Goal: Task Accomplishment & Management: Use online tool/utility

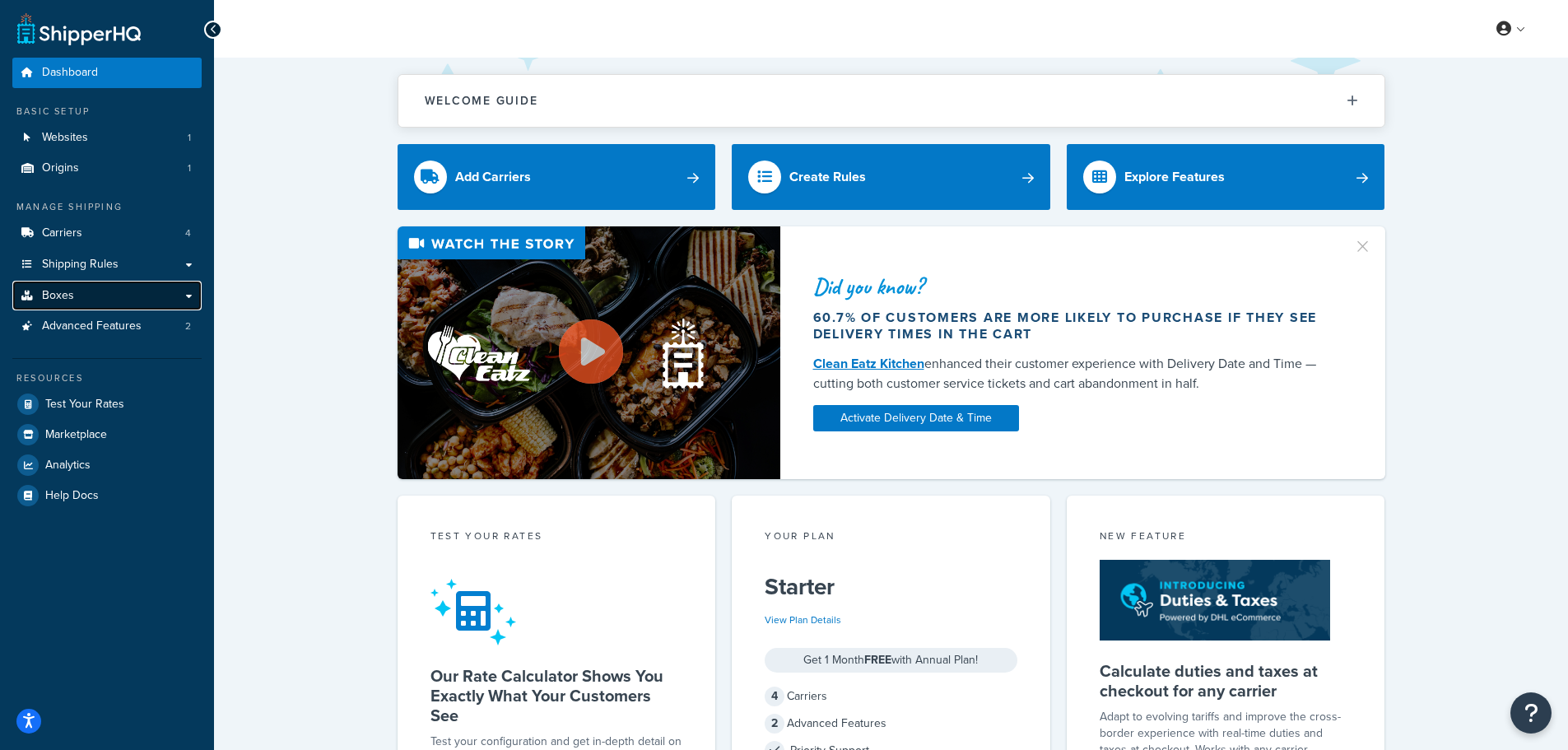
click at [84, 284] on link "Boxes" at bounding box center [106, 296] width 189 height 30
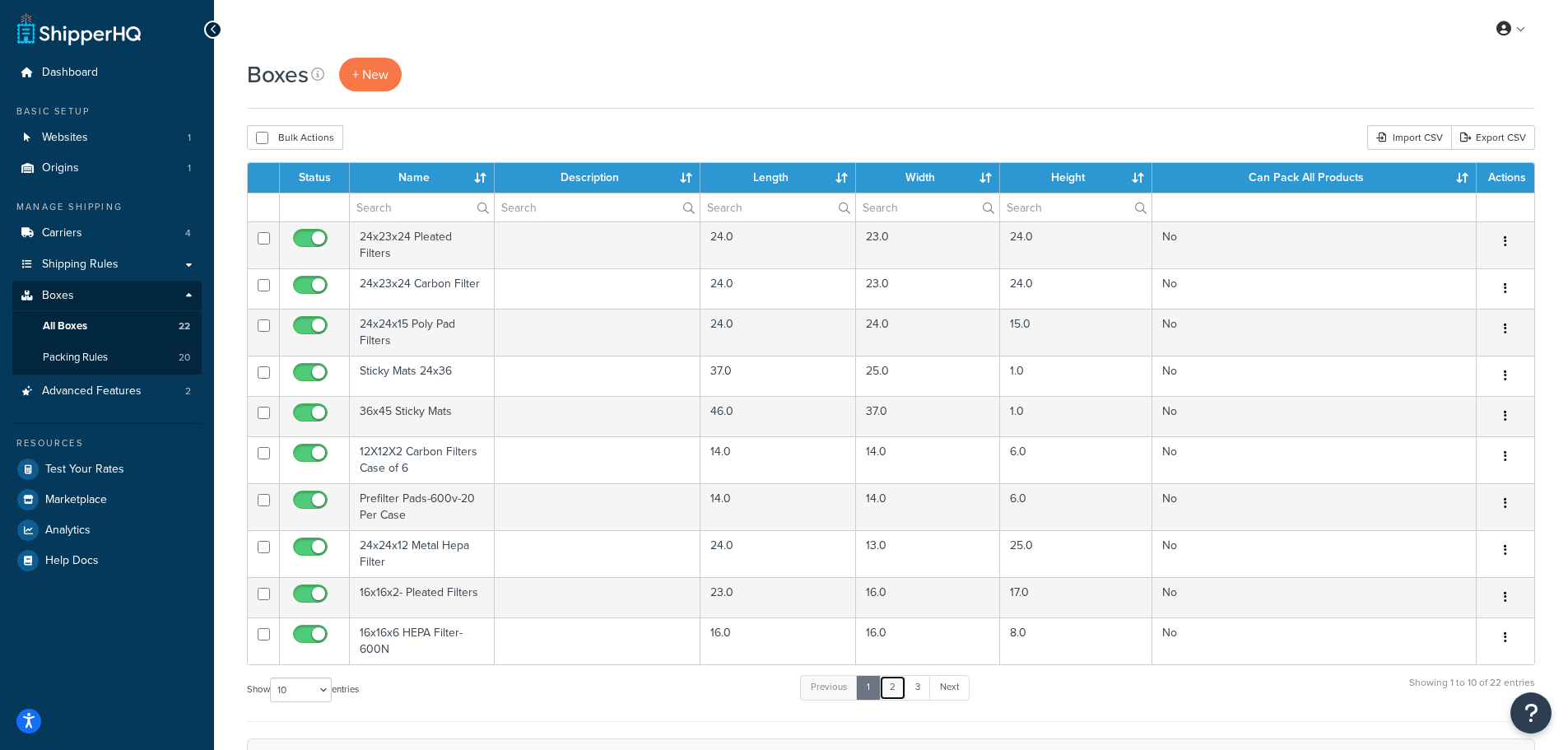
click at [901, 689] on link "2" at bounding box center [892, 687] width 27 height 24
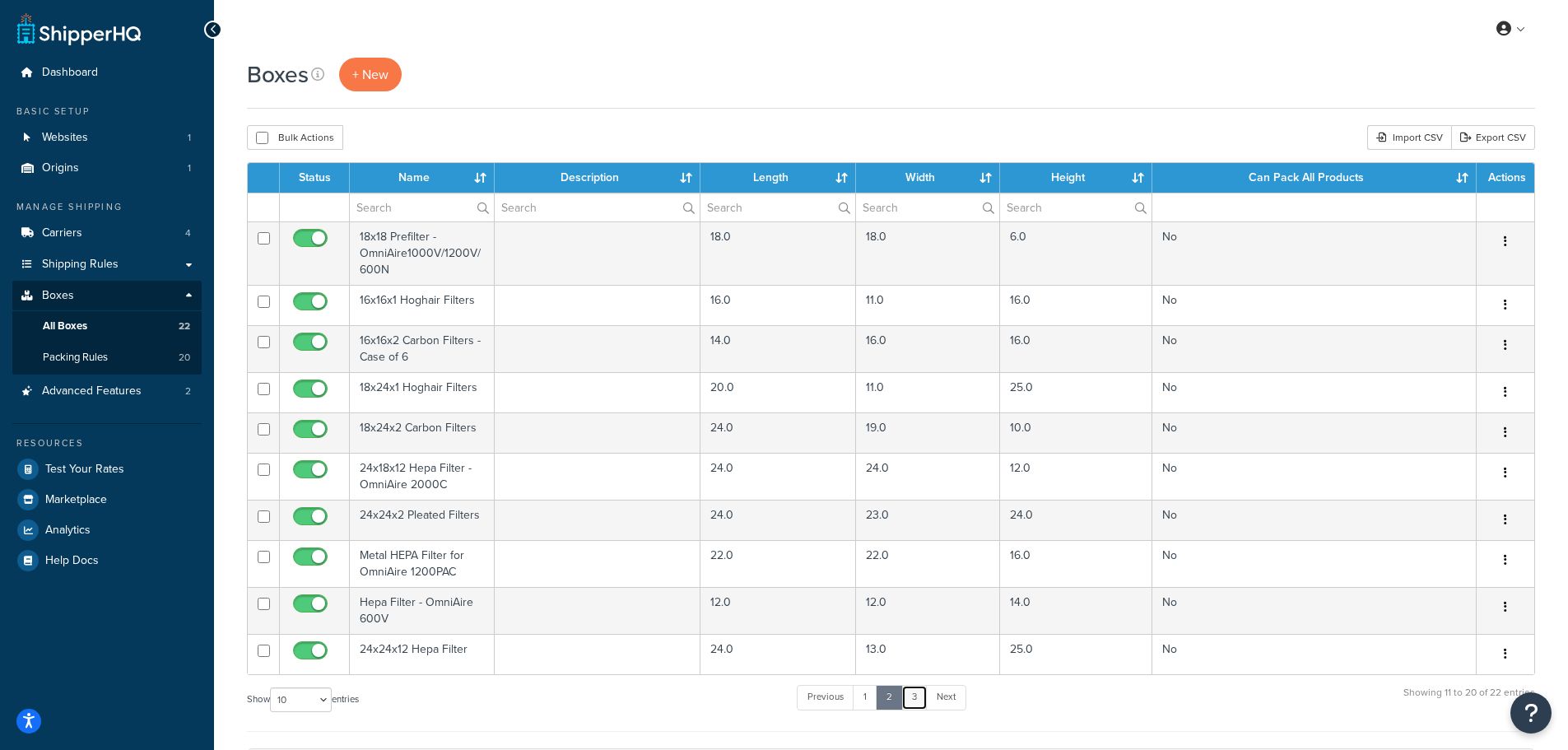
click at [922, 694] on link "3" at bounding box center [914, 697] width 26 height 24
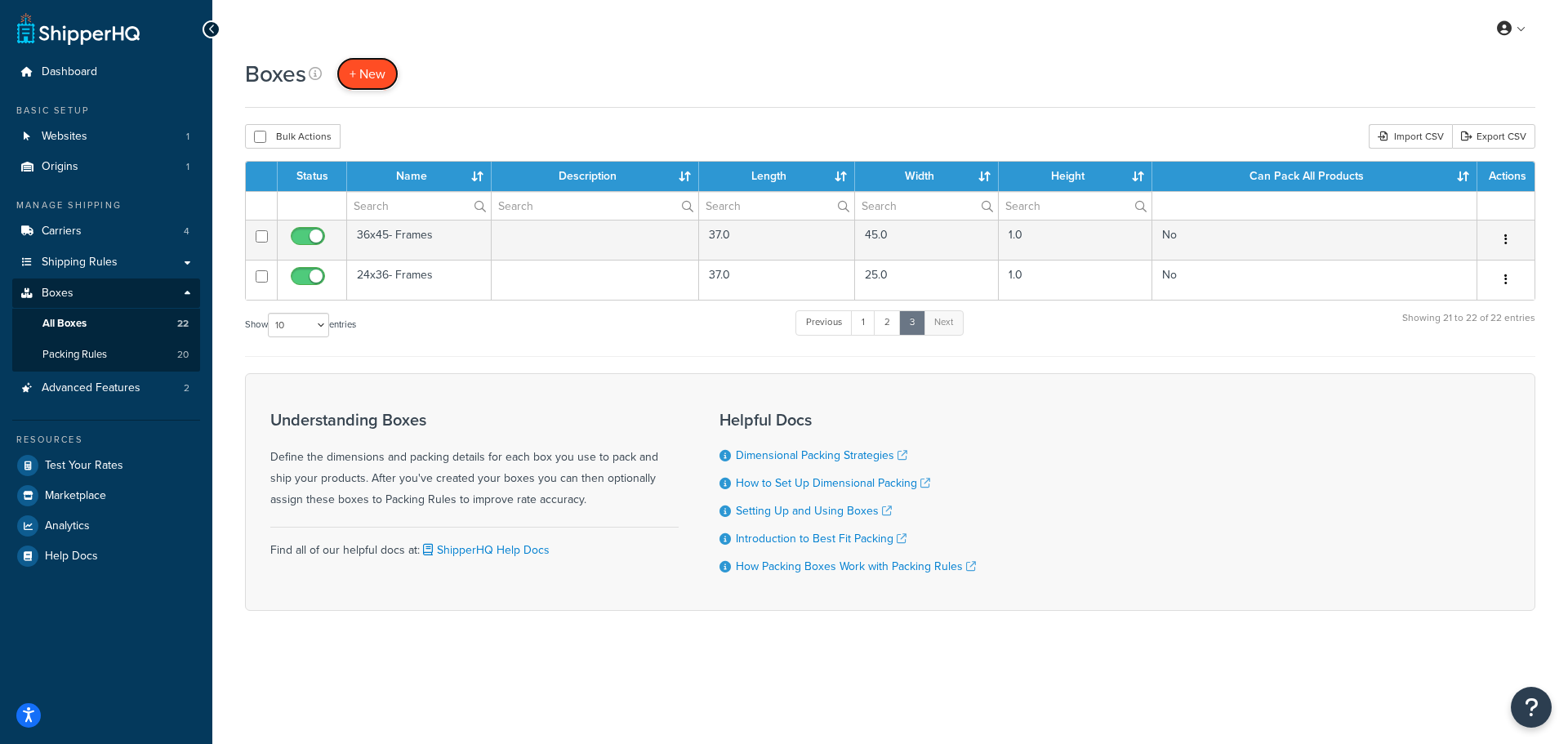
click at [376, 61] on link "+ New" at bounding box center [367, 74] width 62 height 34
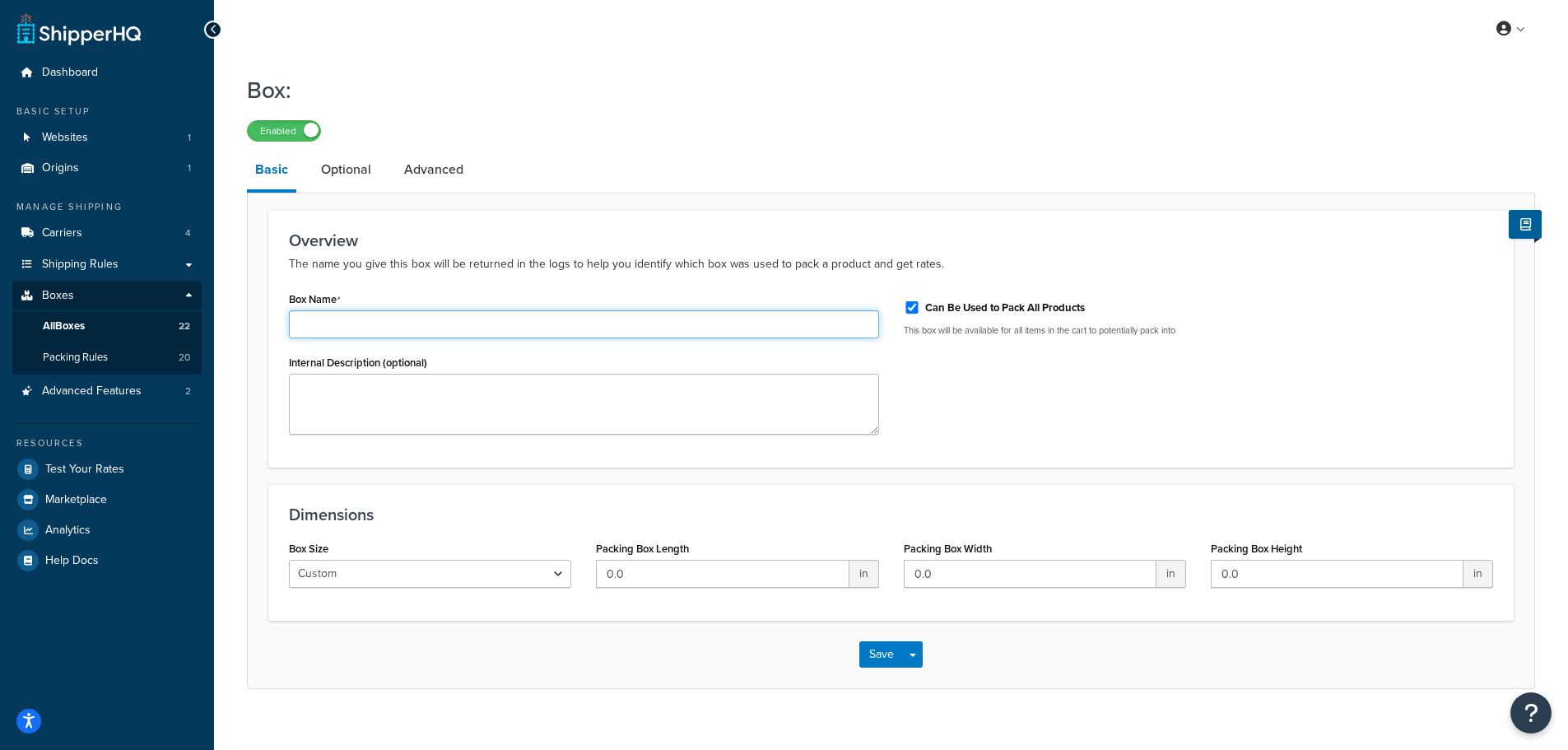
click at [348, 324] on input "Box Name" at bounding box center [584, 324] width 590 height 28
paste input "24242CARBON"
type input "24242CARBON"
click at [474, 573] on select "Custom USPS Small Flat Box USPS Medium Flat Box USPS Large Flat Box USPS Flat E…" at bounding box center [430, 574] width 283 height 28
click at [671, 575] on input "0.0" at bounding box center [722, 574] width 252 height 28
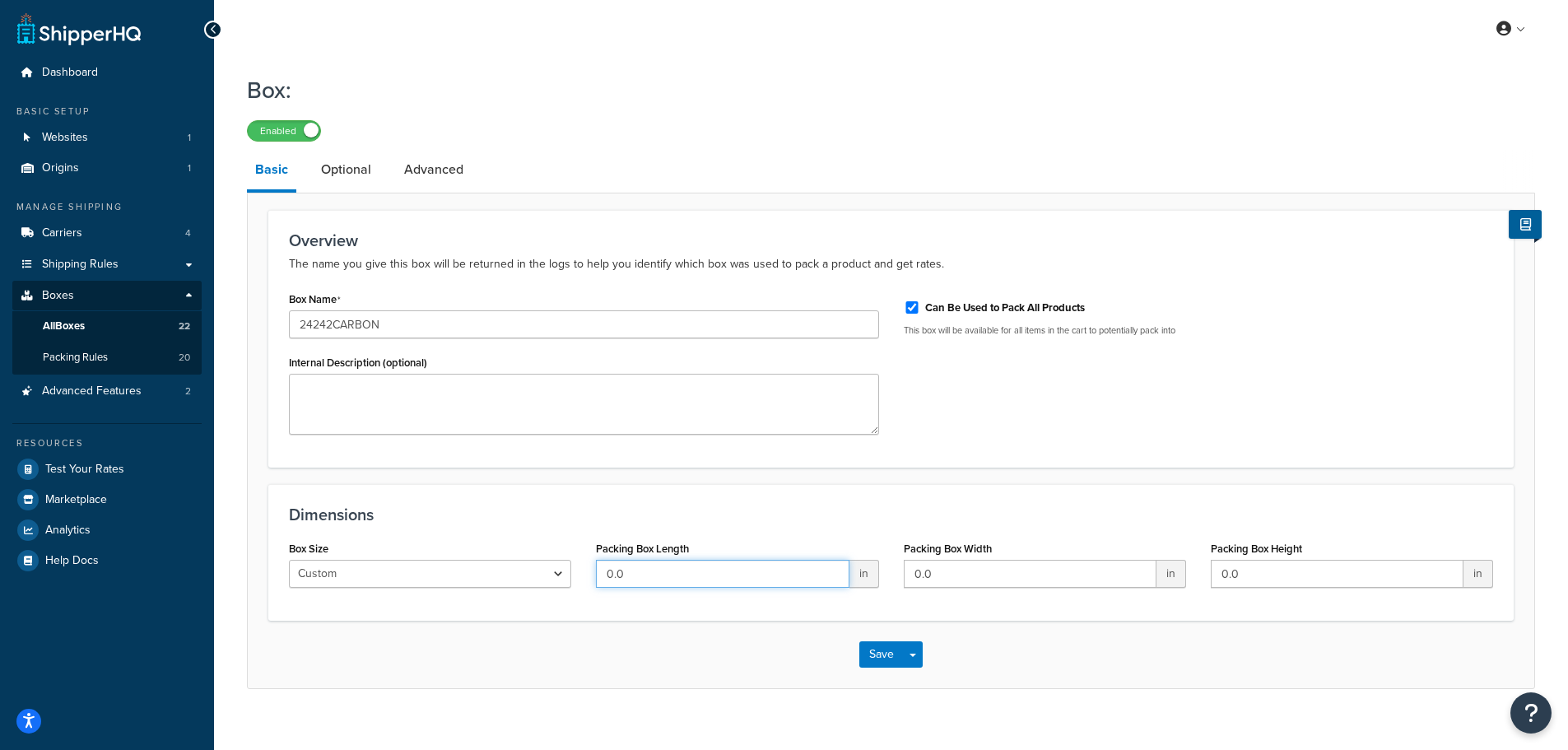
drag, startPoint x: 671, startPoint y: 575, endPoint x: 564, endPoint y: 584, distance: 107.4
click at [564, 584] on div "Box Size Custom USPS Small Flat Box USPS Medium Flat Box USPS Large Flat Box US…" at bounding box center [891, 568] width 1229 height 63
type input "24"
click at [944, 571] on input "0.0" at bounding box center [1029, 574] width 252 height 28
drag, startPoint x: 944, startPoint y: 571, endPoint x: 906, endPoint y: 571, distance: 38.0
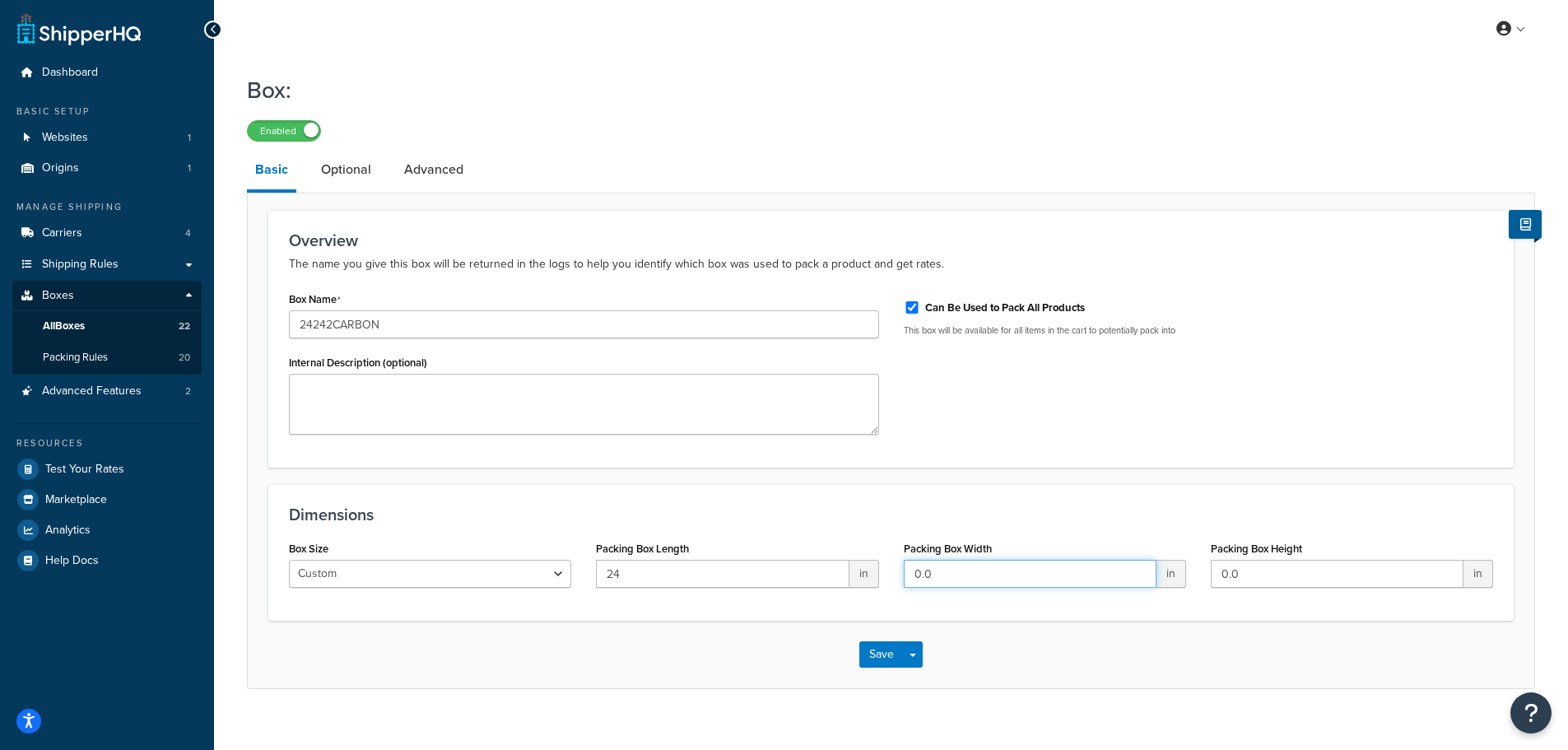
click at [906, 571] on input "0.0" at bounding box center [1029, 574] width 252 height 28
type input "23"
click at [1268, 566] on input "0.0" at bounding box center [1336, 574] width 252 height 28
drag, startPoint x: 1268, startPoint y: 566, endPoint x: 1188, endPoint y: 566, distance: 80.0
click at [1188, 566] on div "Box Size Custom USPS Small Flat Box USPS Medium Flat Box USPS Large Flat Box US…" at bounding box center [891, 568] width 1229 height 63
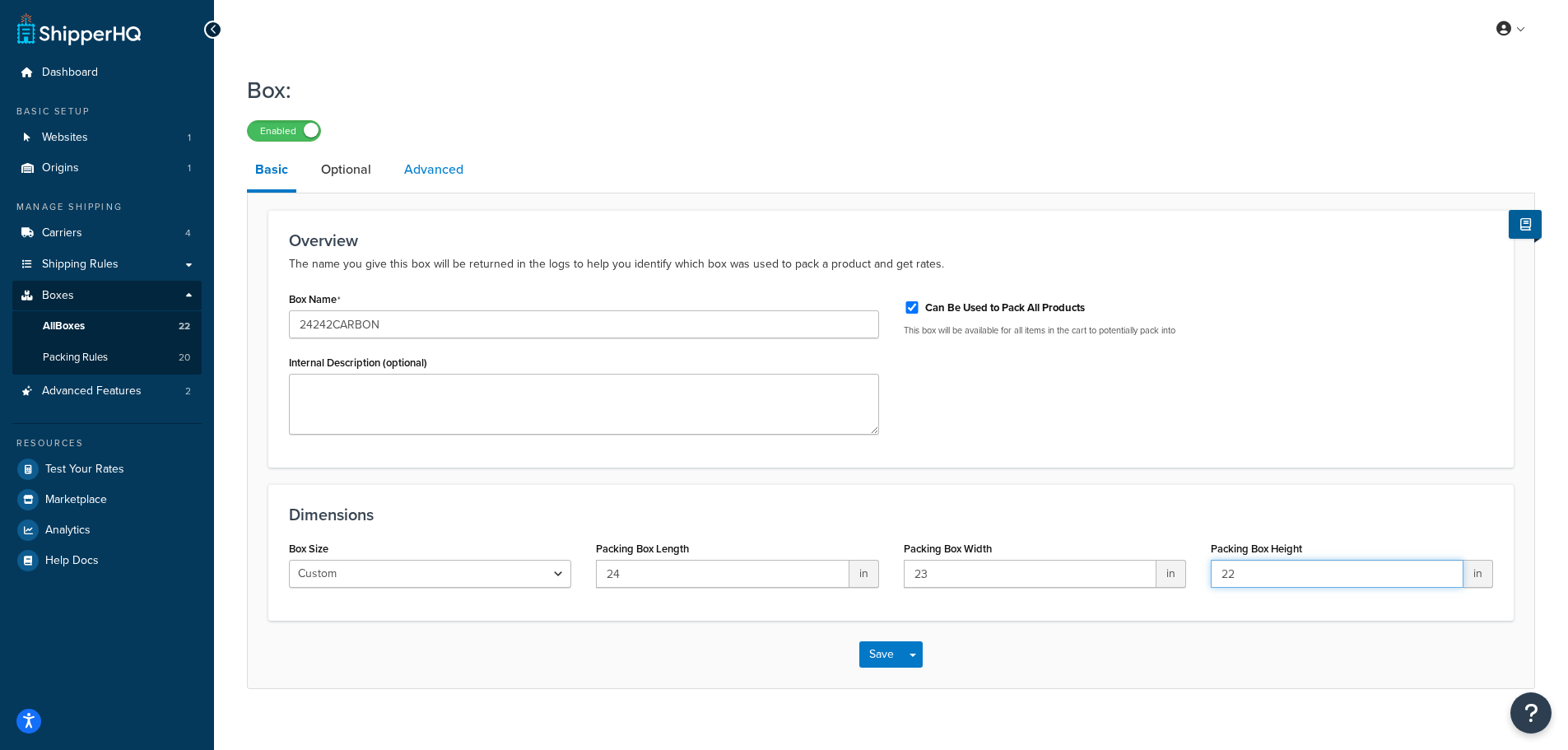
type input "22"
click at [411, 171] on link "Advanced" at bounding box center [433, 170] width 75 height 40
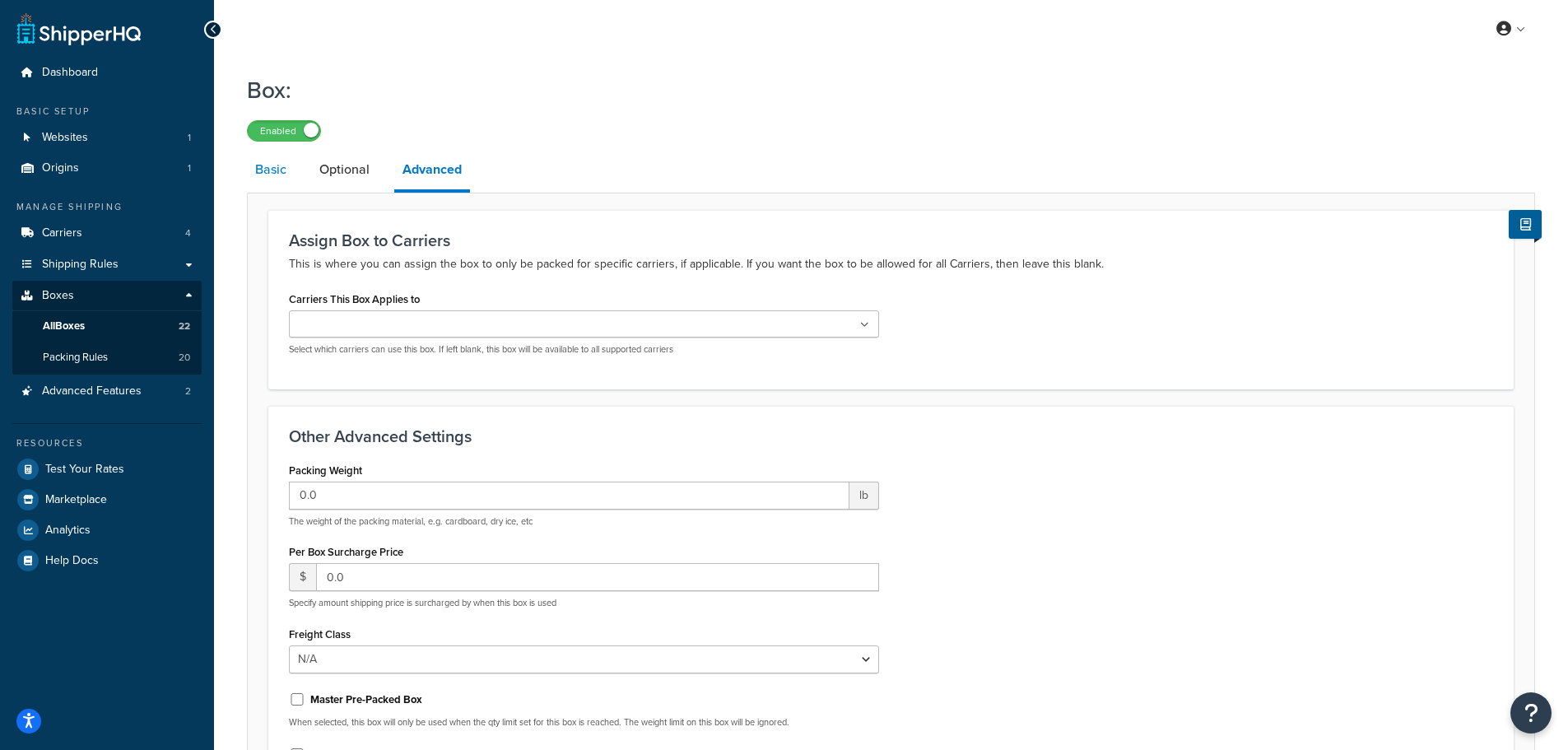
click at [270, 172] on link "Basic" at bounding box center [270, 170] width 48 height 40
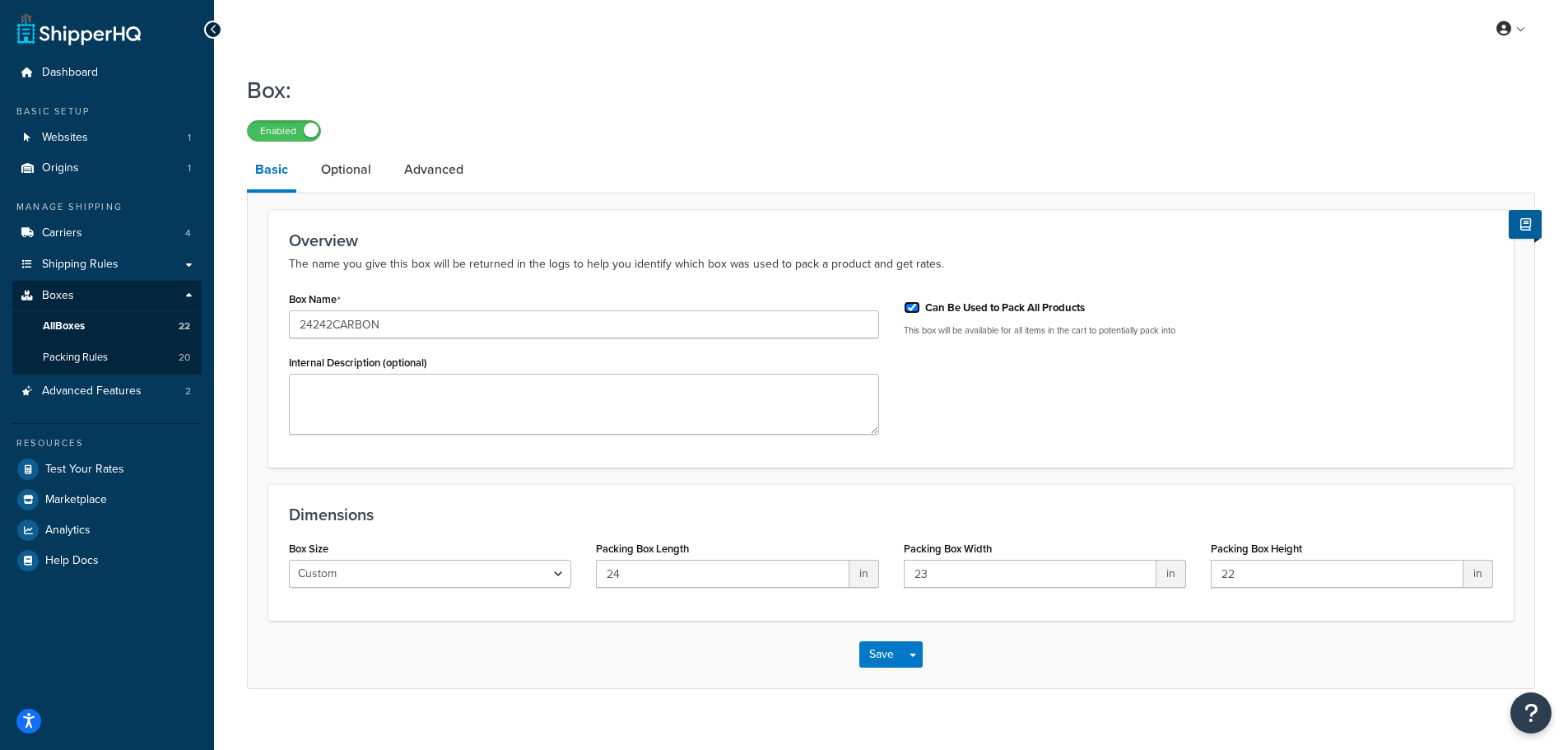
click at [912, 311] on input "Can Be Used to Pack All Products" at bounding box center [911, 307] width 16 height 12
checkbox input "false"
click at [411, 166] on link "Advanced" at bounding box center [433, 170] width 75 height 40
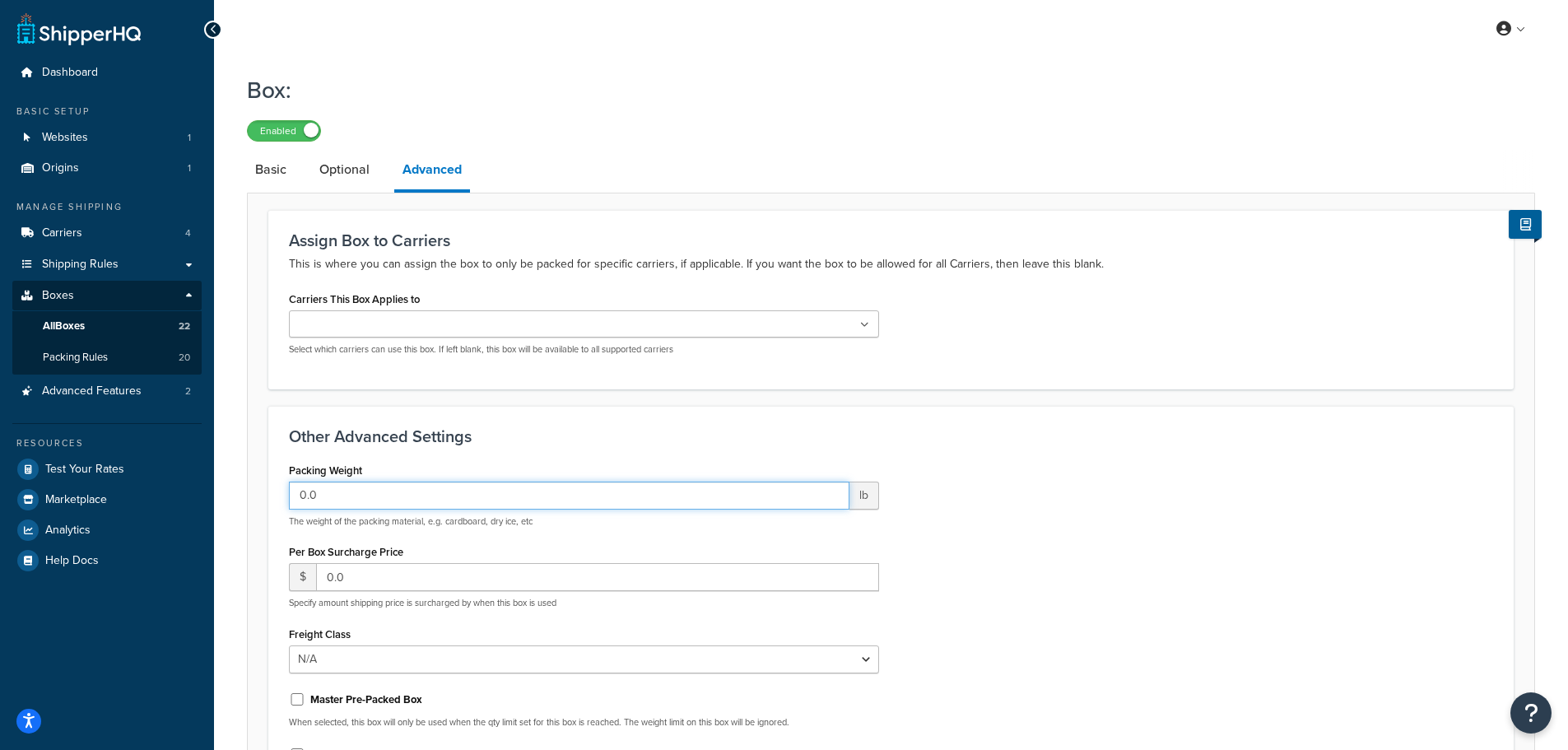
drag, startPoint x: 368, startPoint y: 497, endPoint x: 245, endPoint y: 491, distance: 123.1
click at [245, 491] on div "Box: Enabled Basic Optional Advanced Assign Box to Carriers This is where you c…" at bounding box center [890, 496] width 1353 height 860
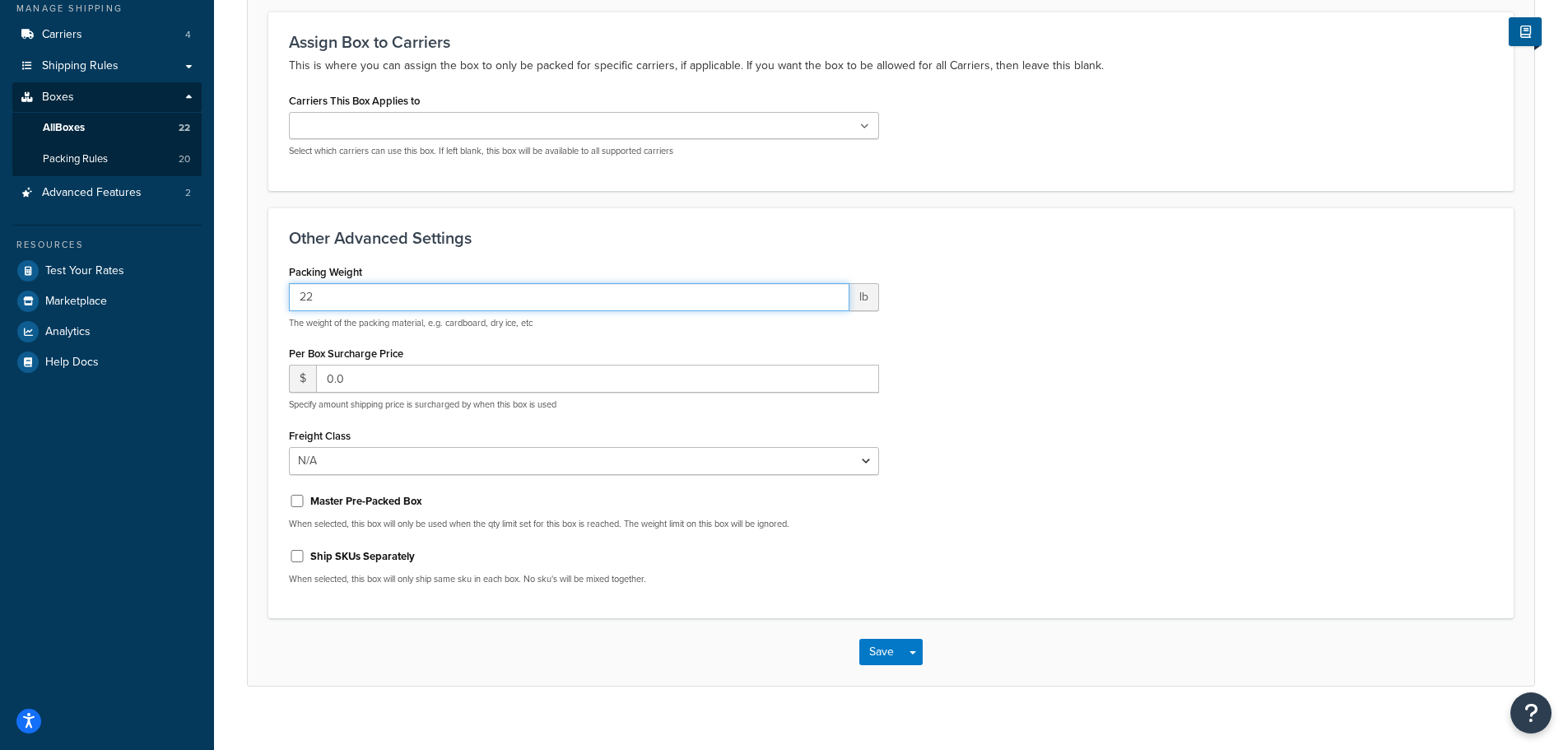
scroll to position [220, 0]
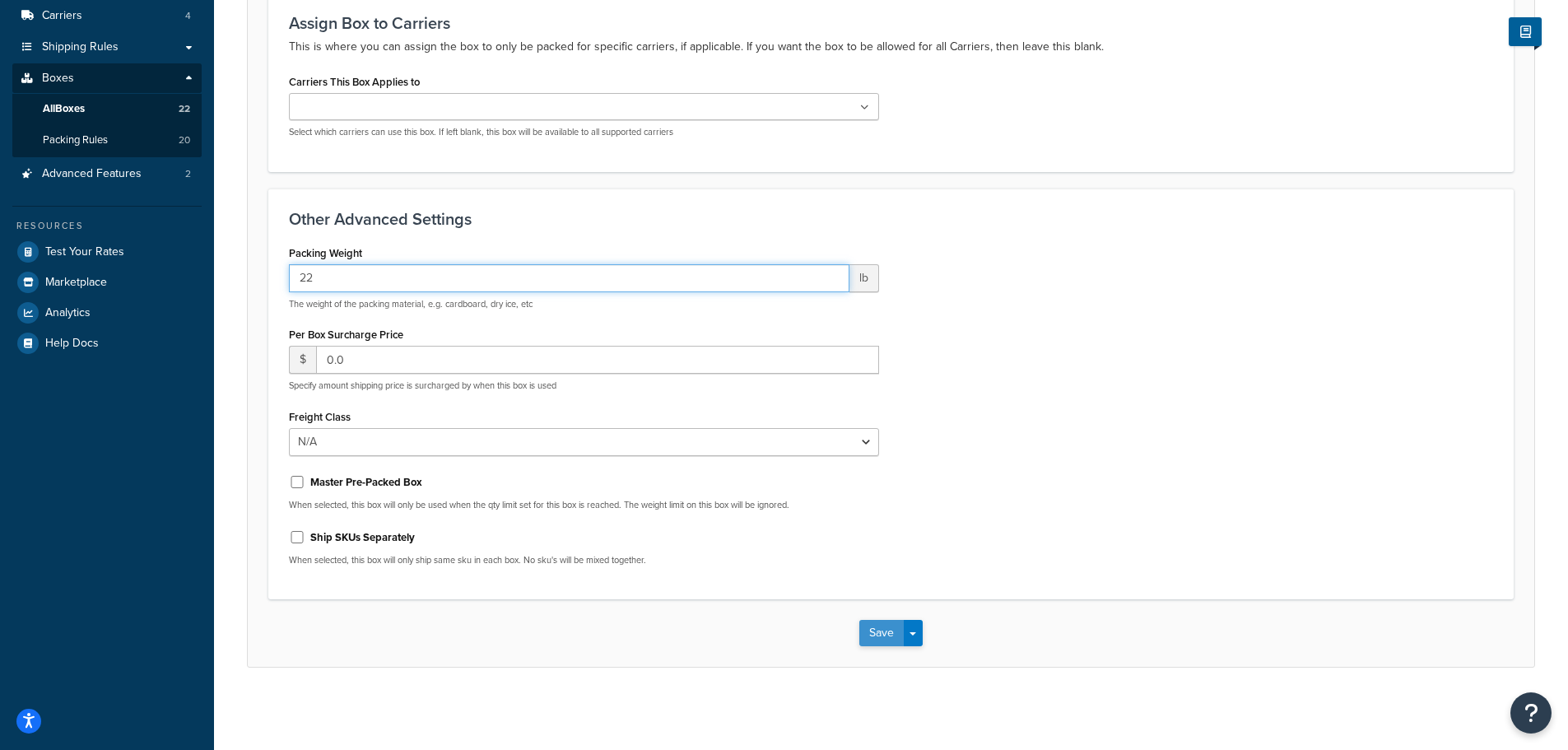
type input "22"
click at [897, 637] on button "Save" at bounding box center [881, 633] width 44 height 26
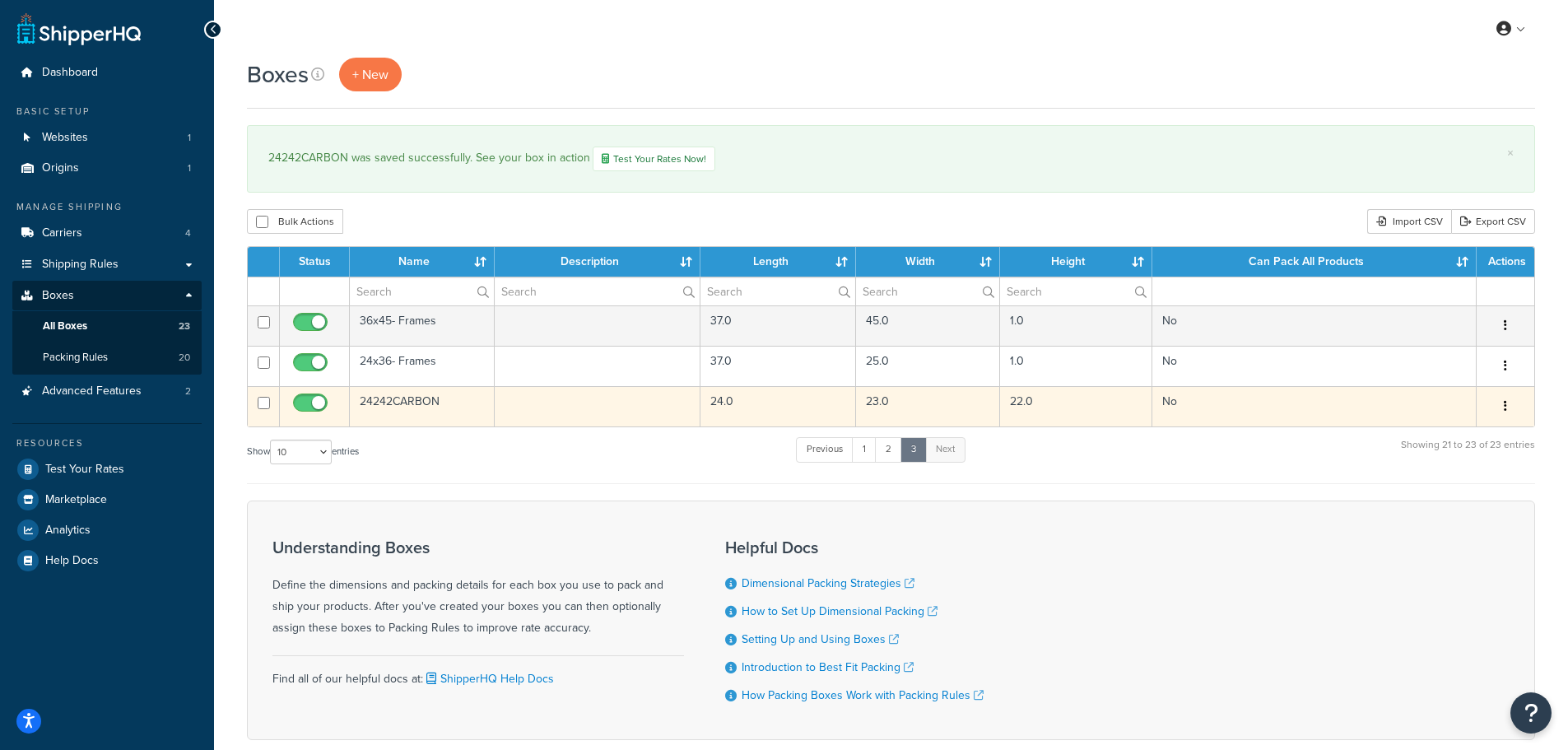
click at [388, 402] on td "24242CARBON" at bounding box center [422, 406] width 145 height 41
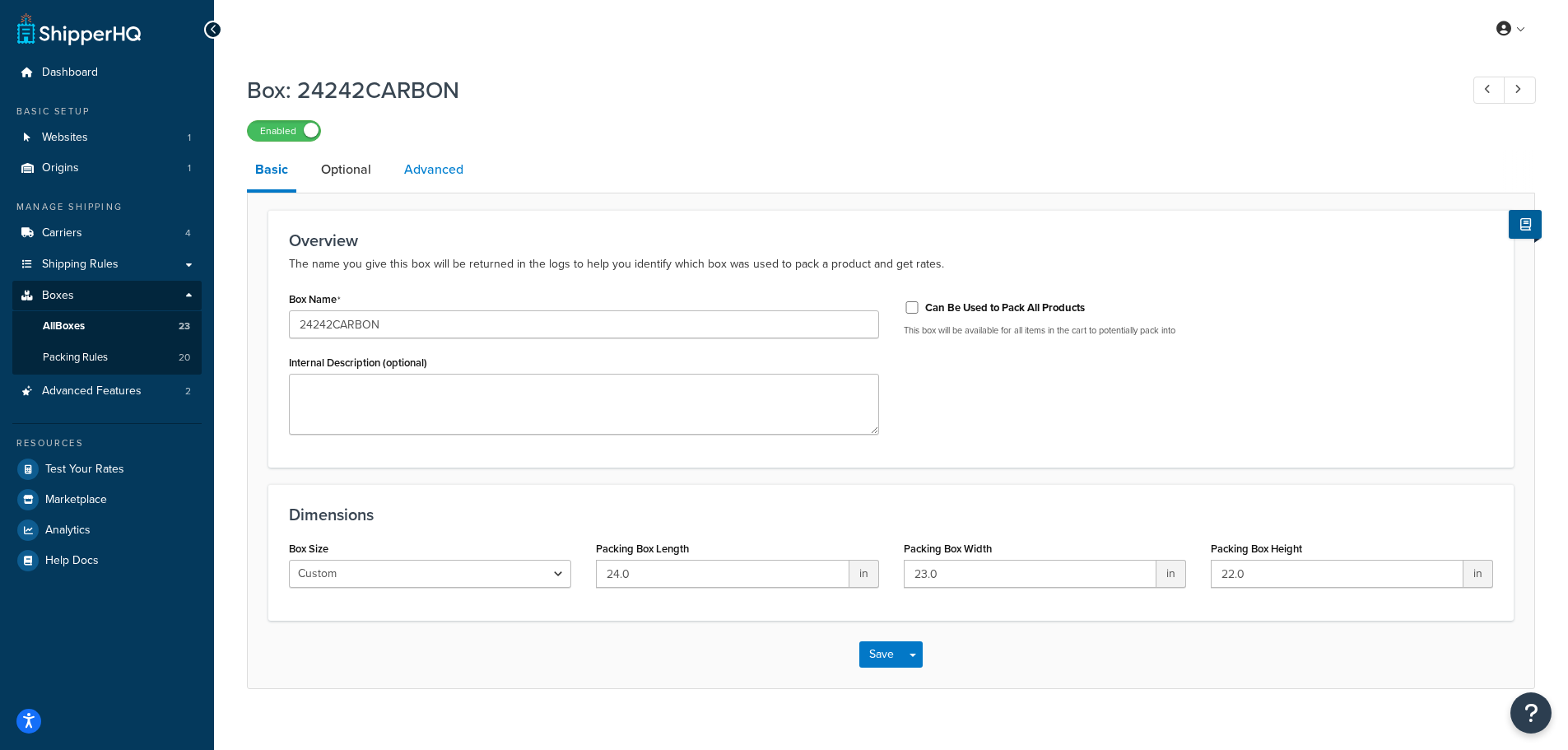
click at [426, 177] on link "Advanced" at bounding box center [433, 170] width 75 height 40
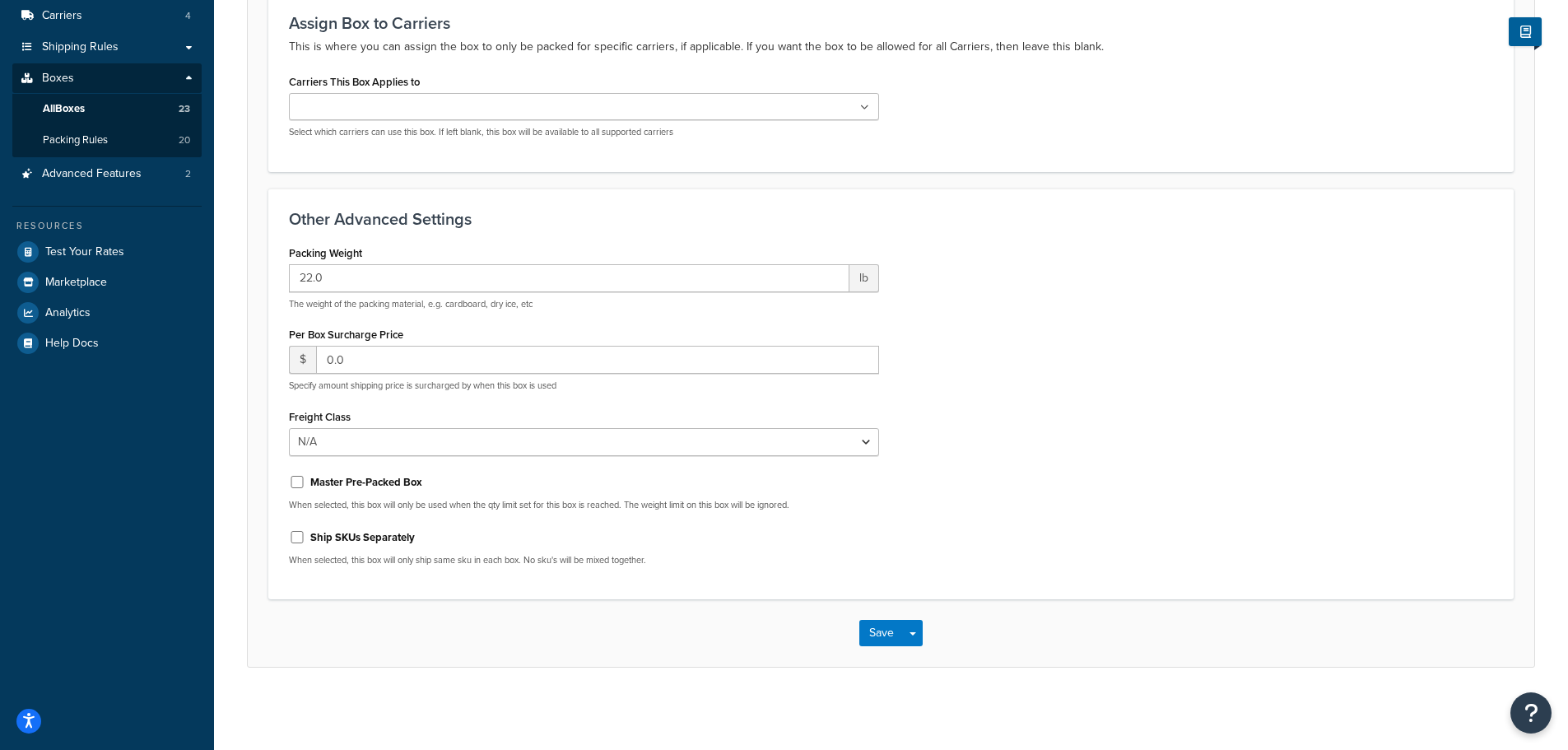
scroll to position [220, 0]
click at [296, 536] on input "Ship SKUs Separately" at bounding box center [297, 537] width 16 height 12
checkbox input "true"
click at [882, 638] on button "Save" at bounding box center [881, 633] width 44 height 26
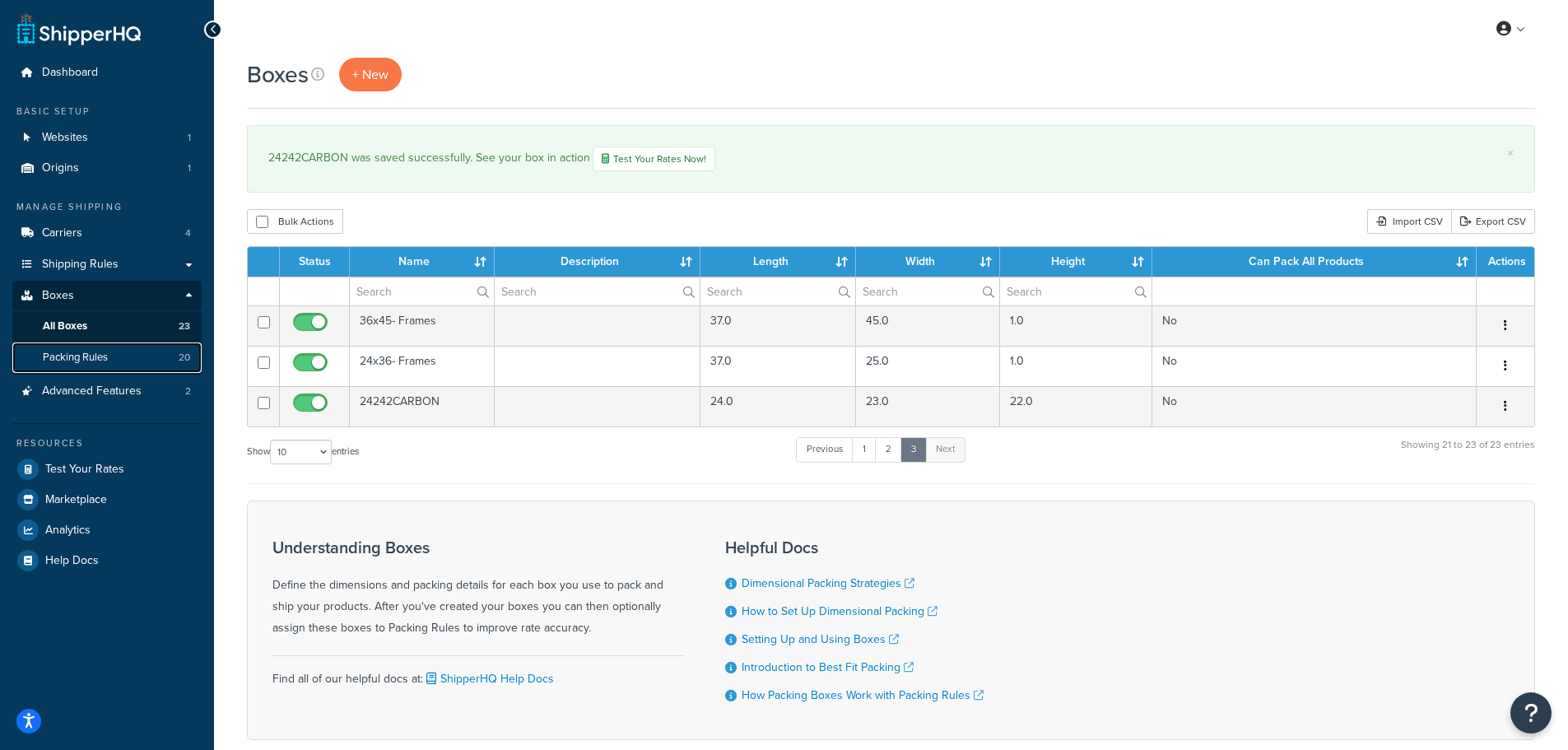
click at [79, 359] on span "Packing Rules" at bounding box center [74, 357] width 65 height 14
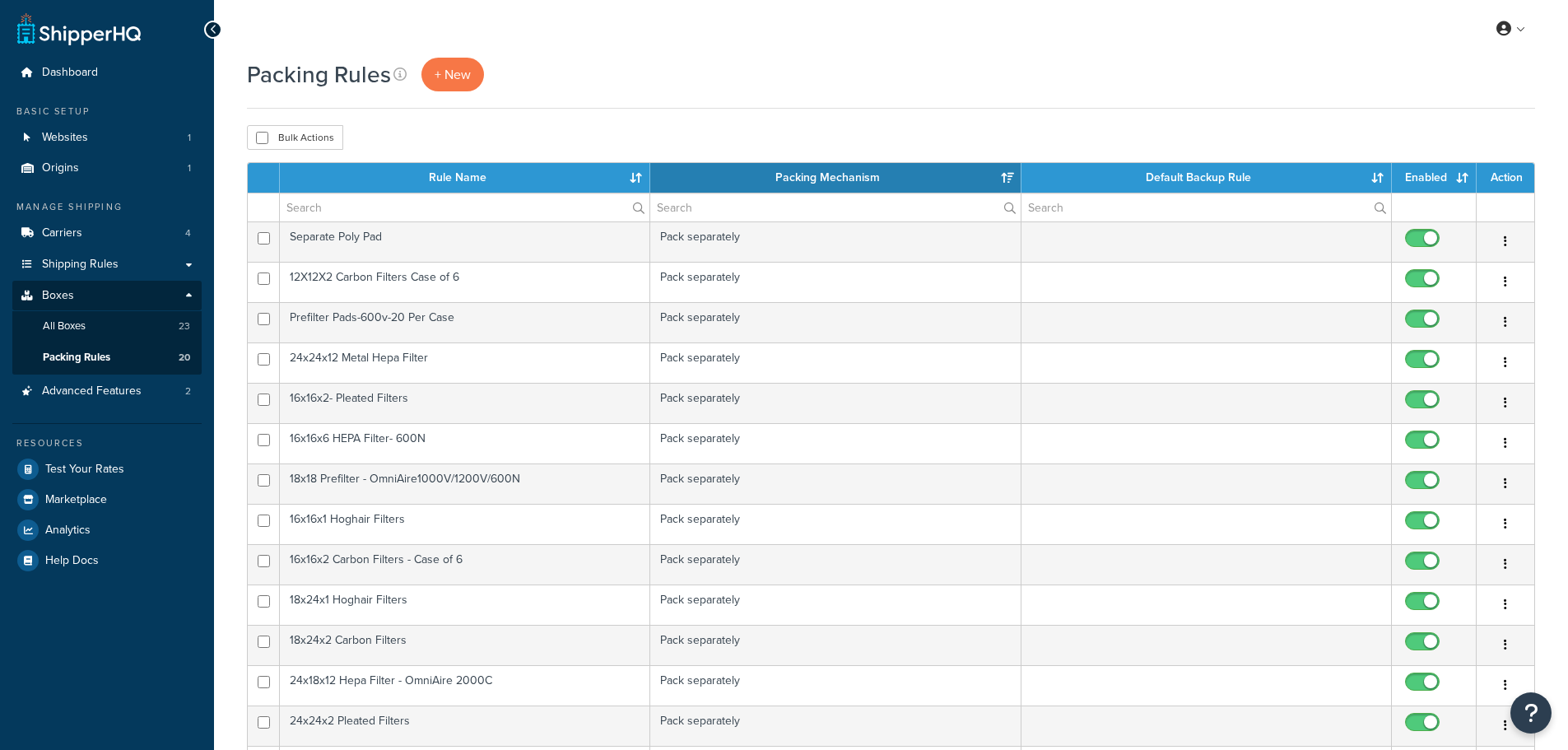
select select "15"
click at [453, 77] on span "+ New" at bounding box center [452, 74] width 36 height 19
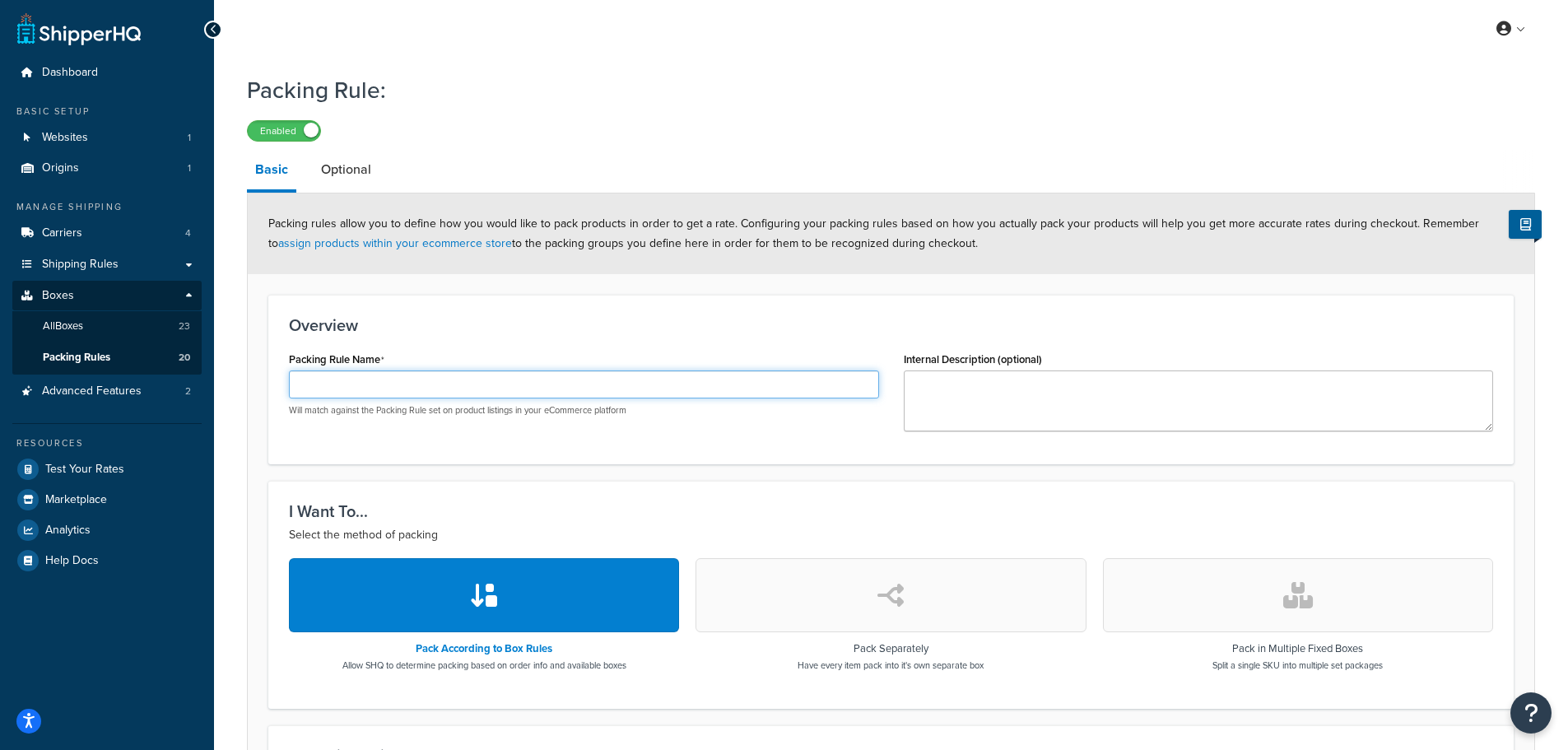
click at [339, 388] on input "Packing Rule Name" at bounding box center [584, 384] width 590 height 28
paste input "24242CARBON"
type input "24242CARBON"
click at [886, 586] on icon "button" at bounding box center [890, 595] width 26 height 26
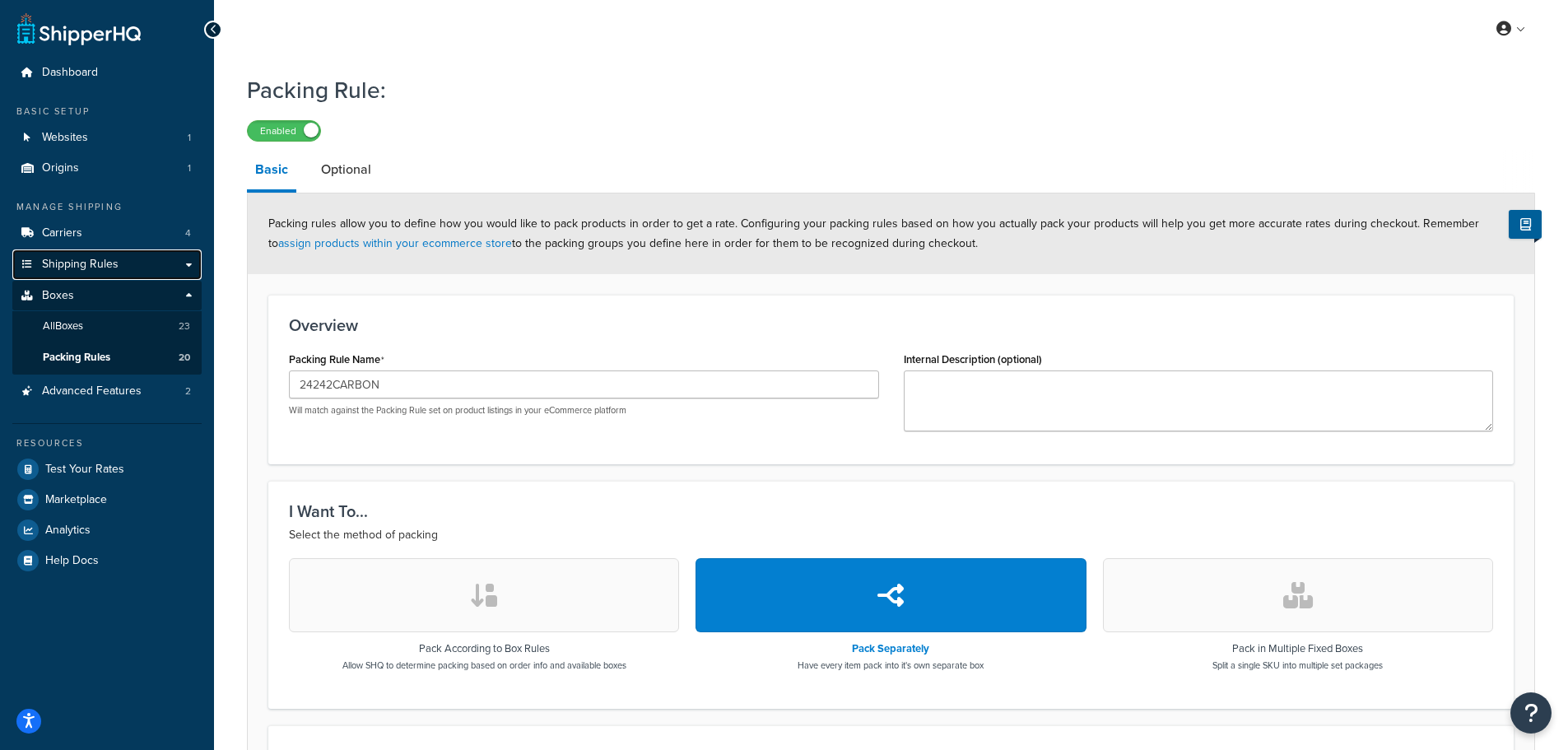
click at [82, 255] on link "Shipping Rules" at bounding box center [106, 265] width 189 height 30
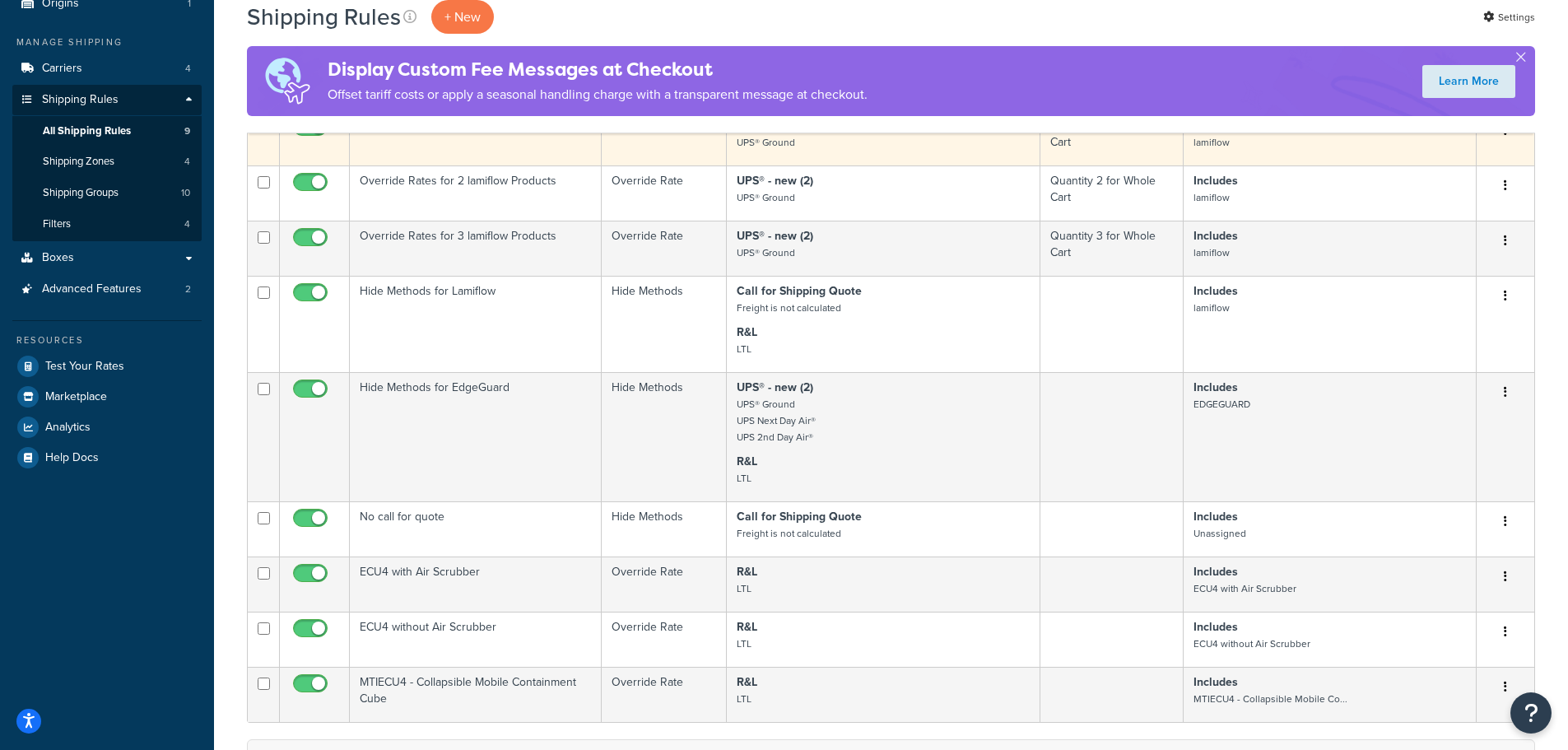
scroll to position [247, 0]
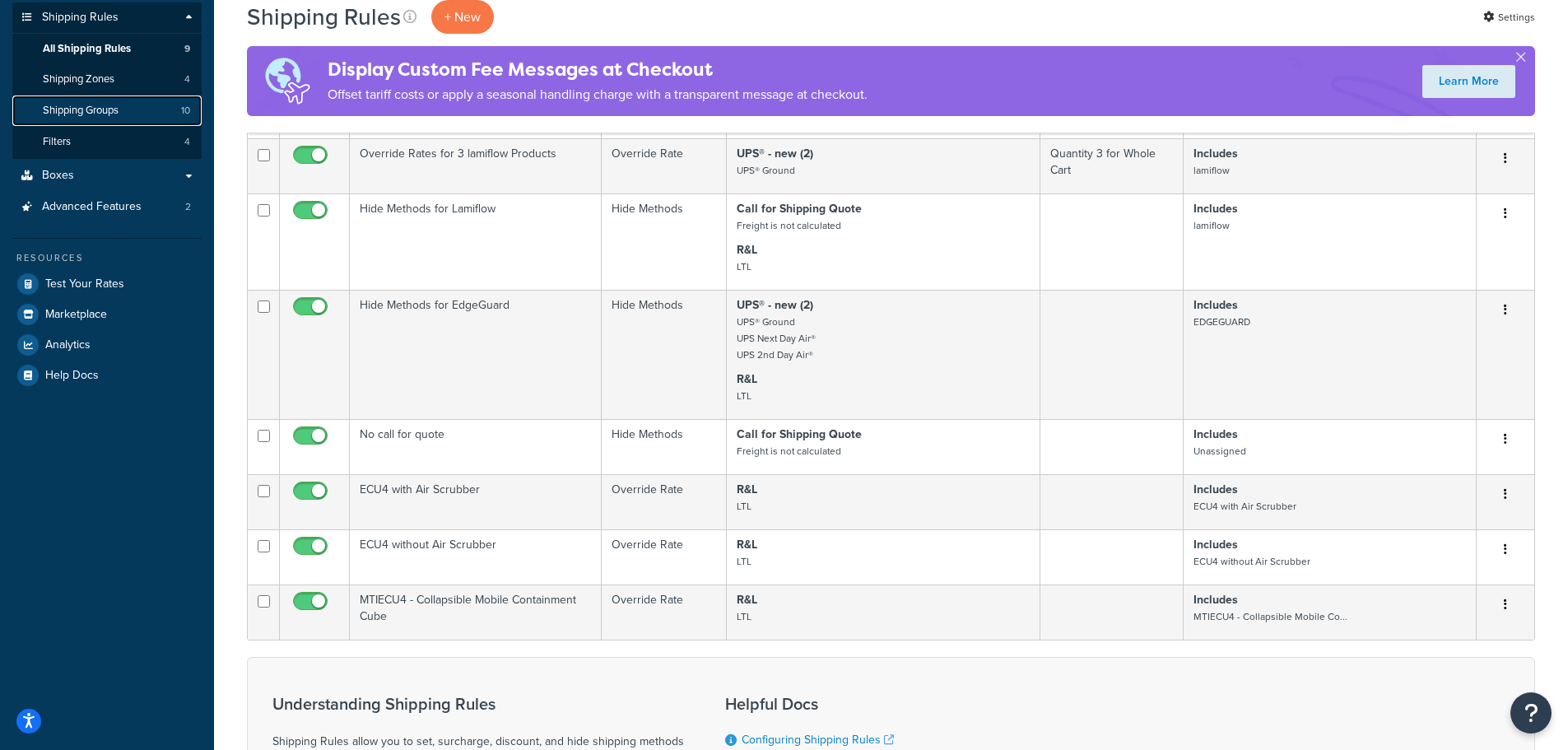
click at [111, 101] on link "Shipping Groups 10" at bounding box center [106, 110] width 189 height 30
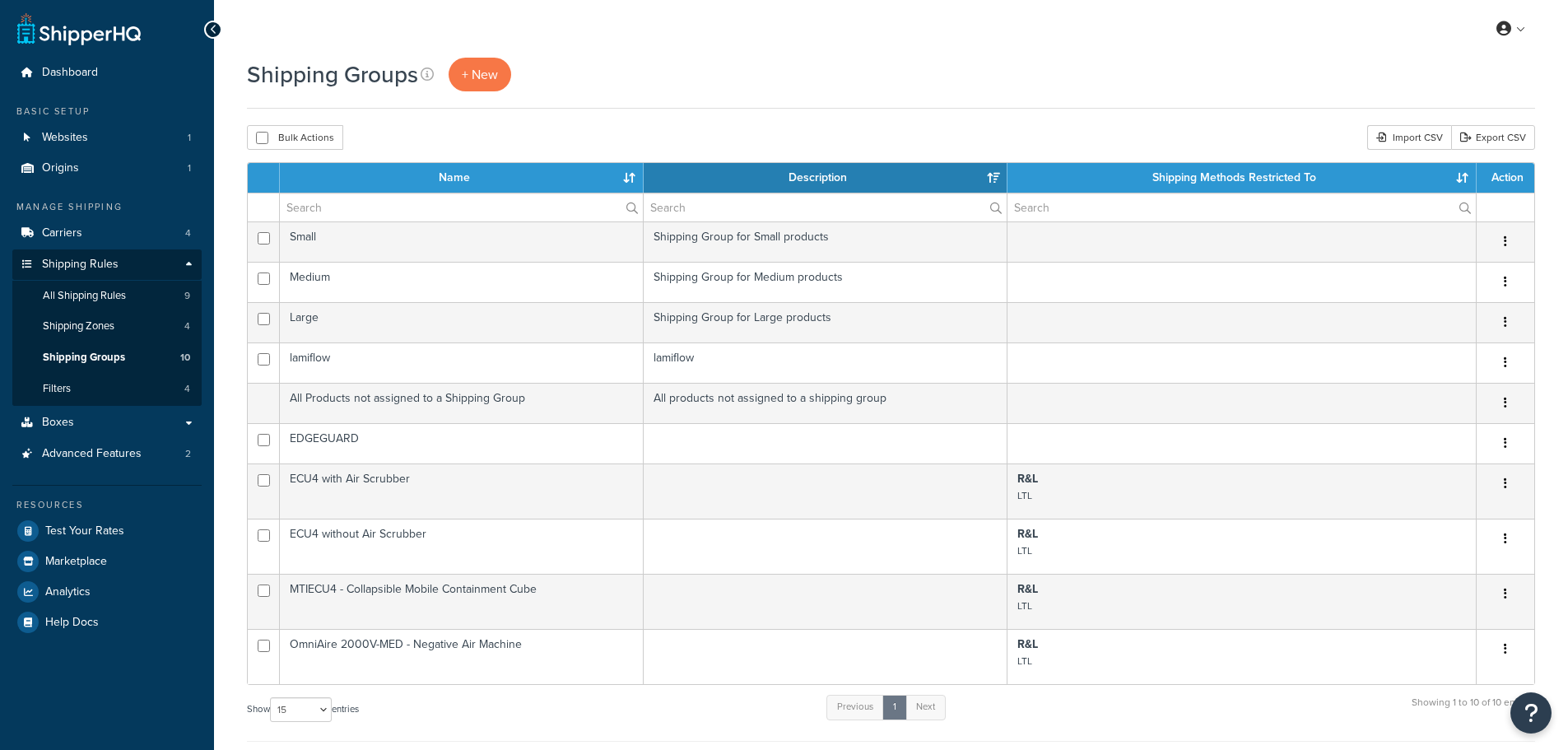
select select "15"
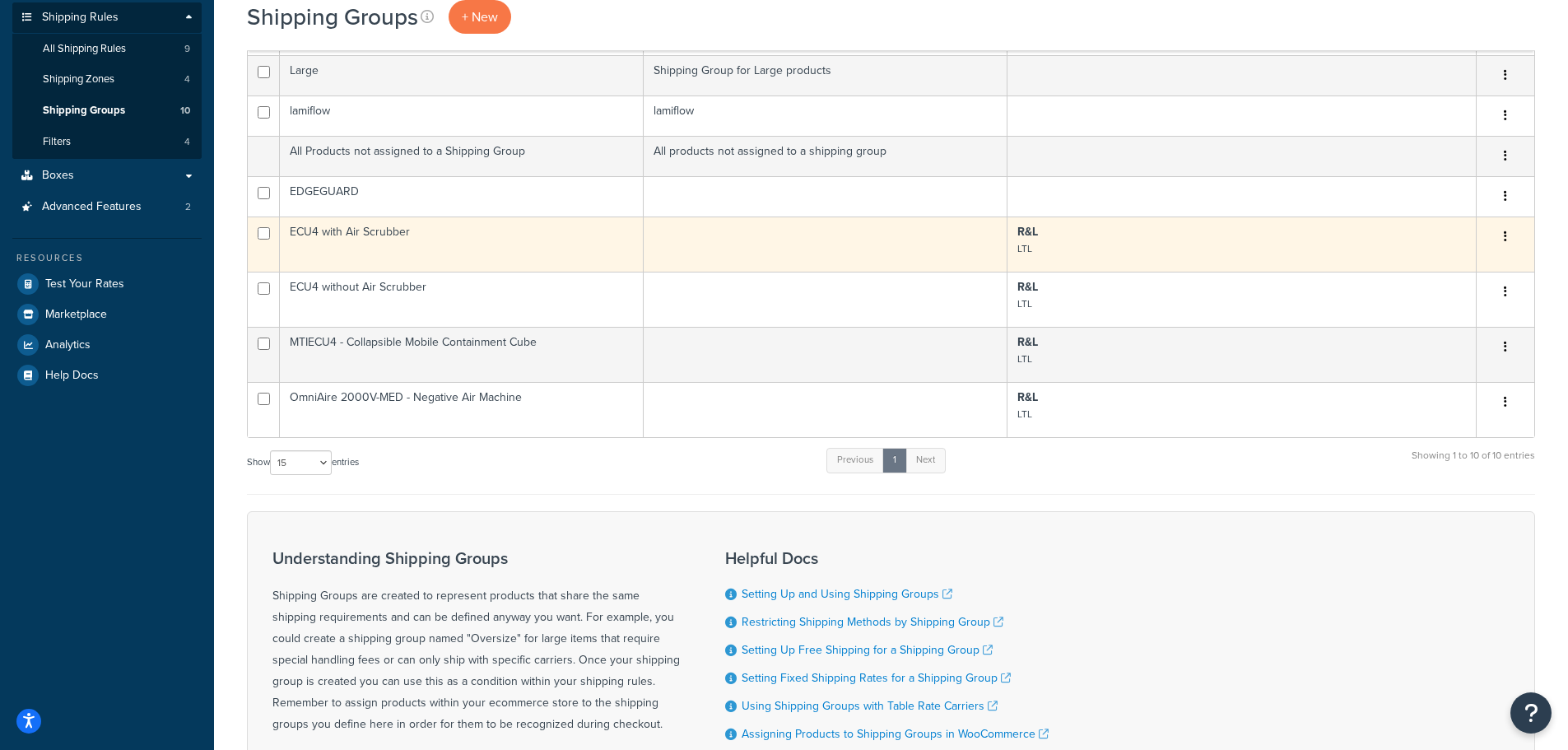
scroll to position [82, 0]
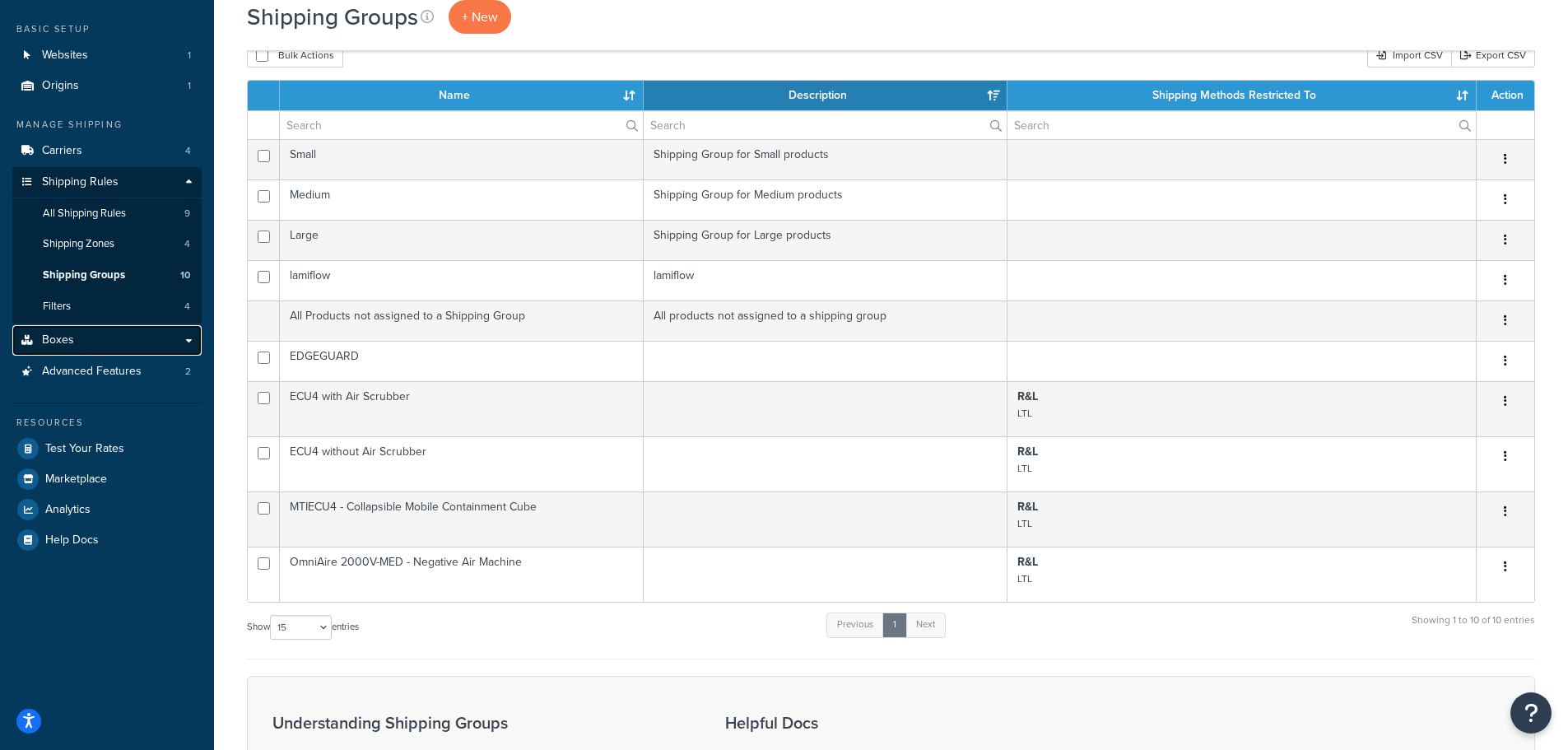
click at [95, 333] on link "Boxes" at bounding box center [106, 340] width 189 height 30
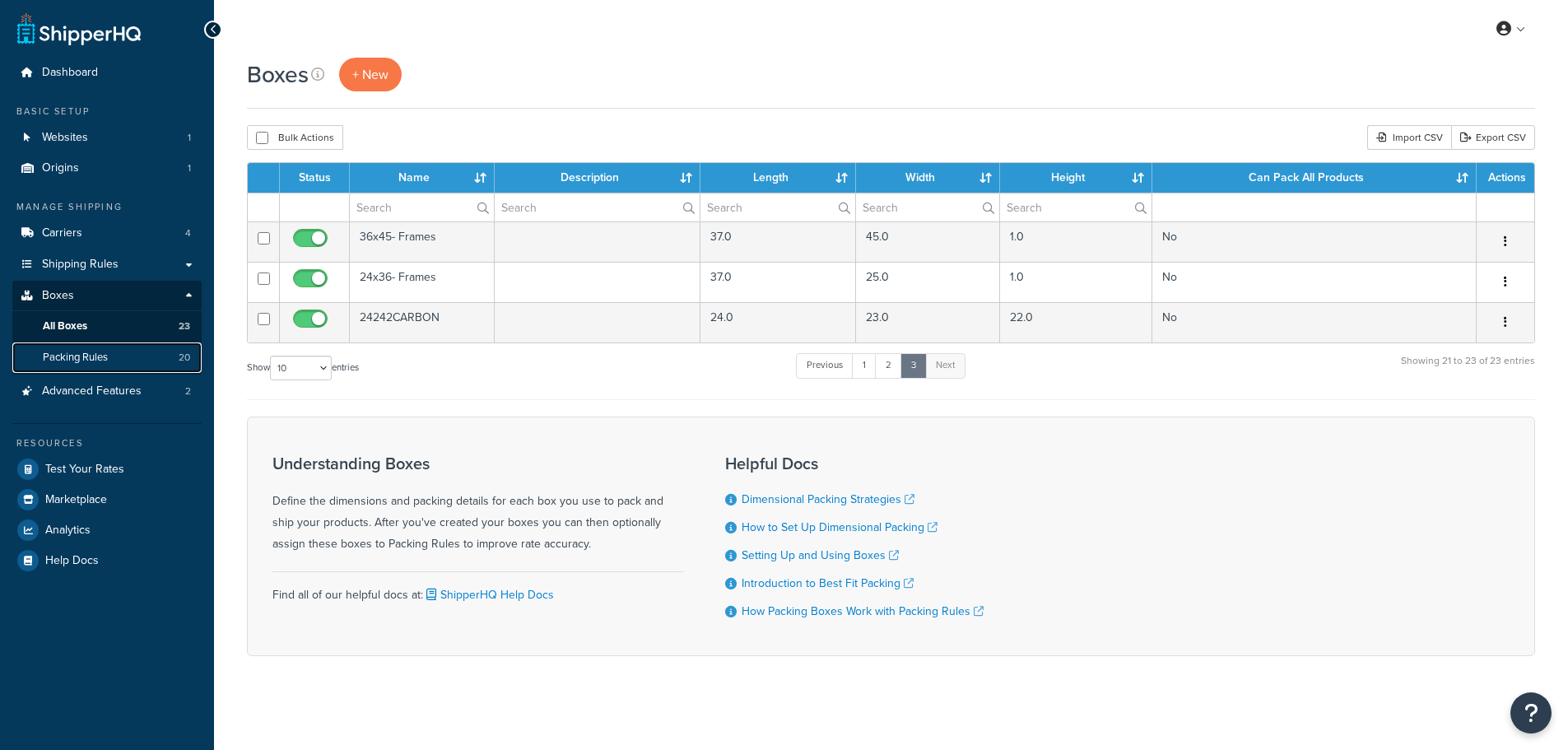
click at [101, 359] on span "Packing Rules" at bounding box center [74, 357] width 65 height 14
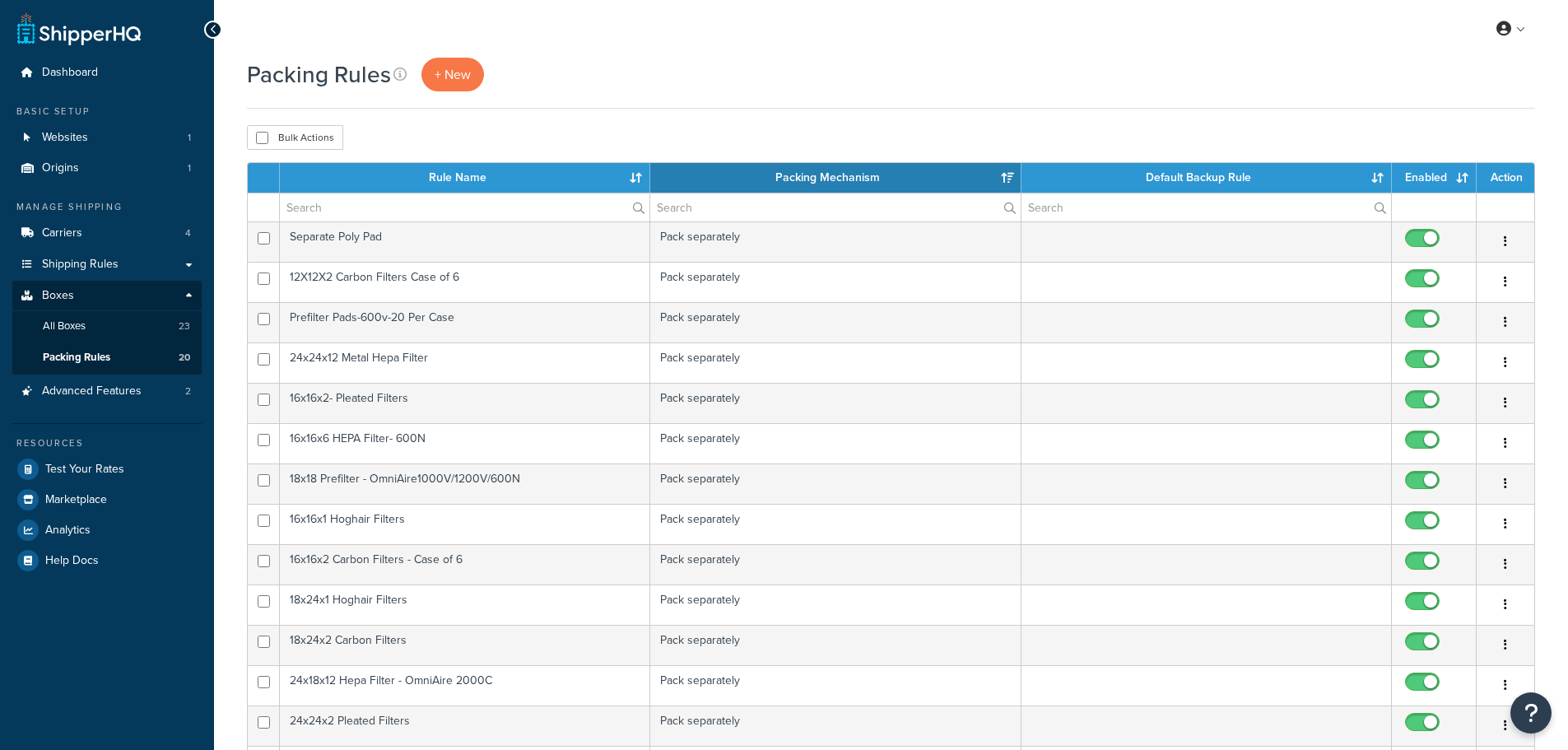
select select "15"
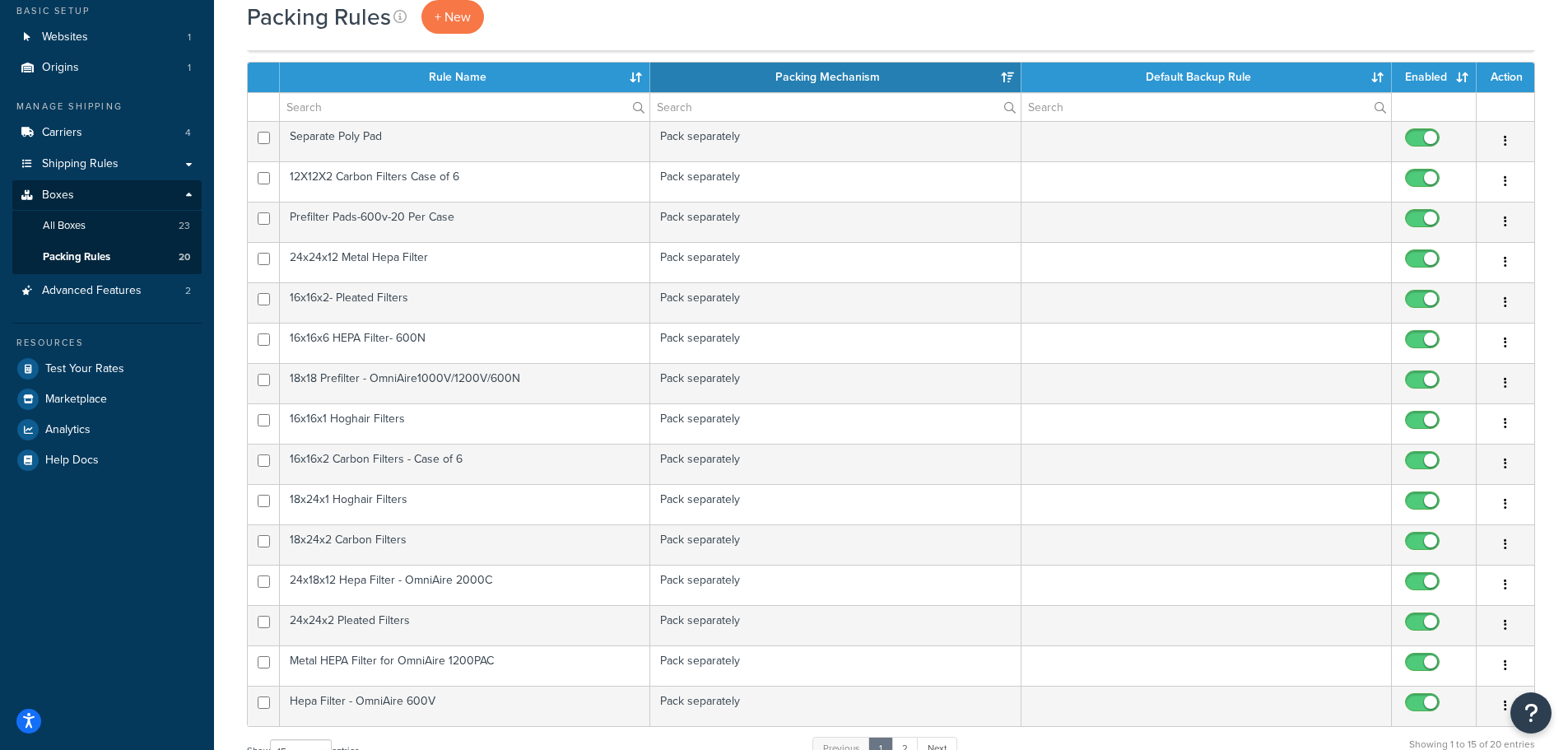
scroll to position [82, 0]
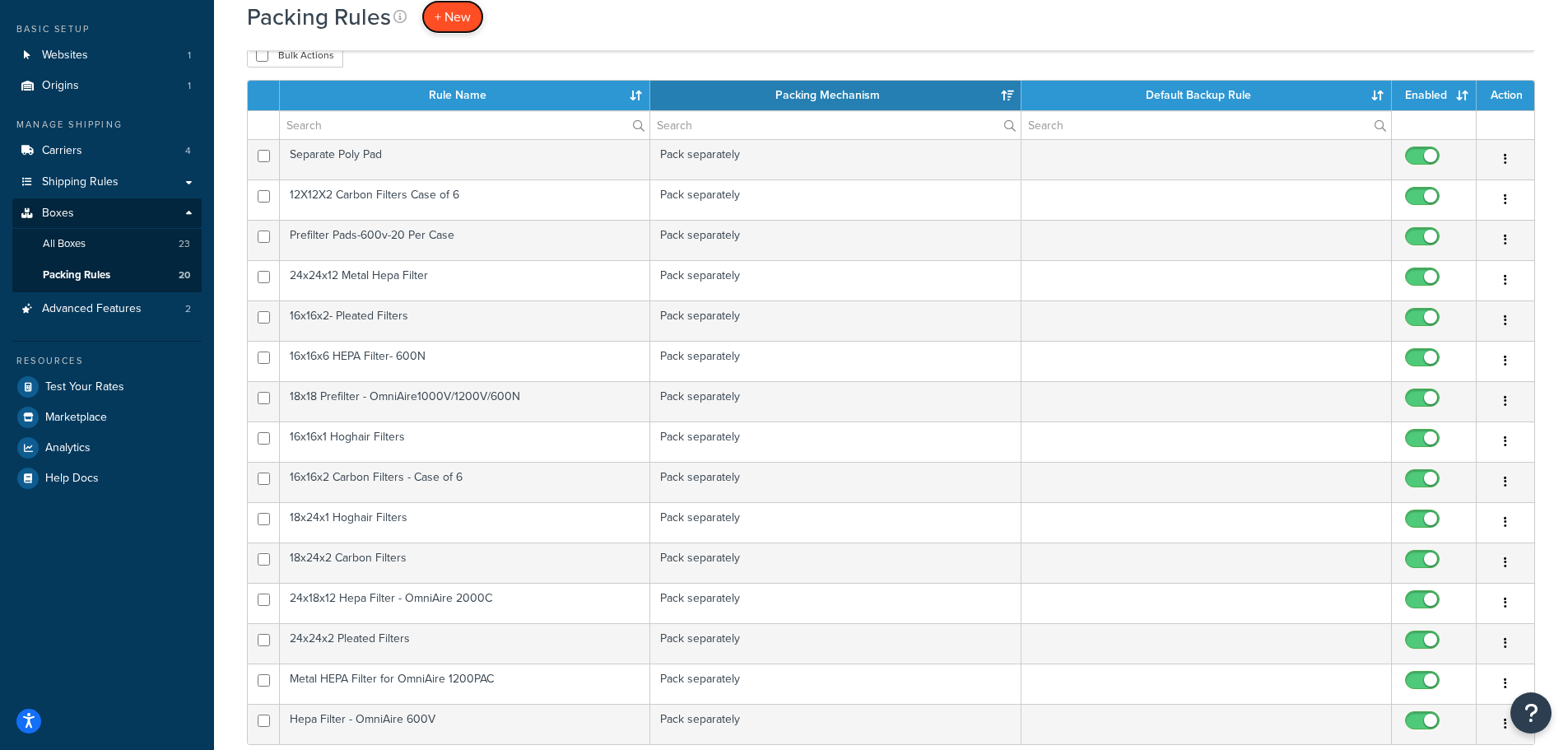
click at [457, 24] on span "+ New" at bounding box center [452, 17] width 36 height 19
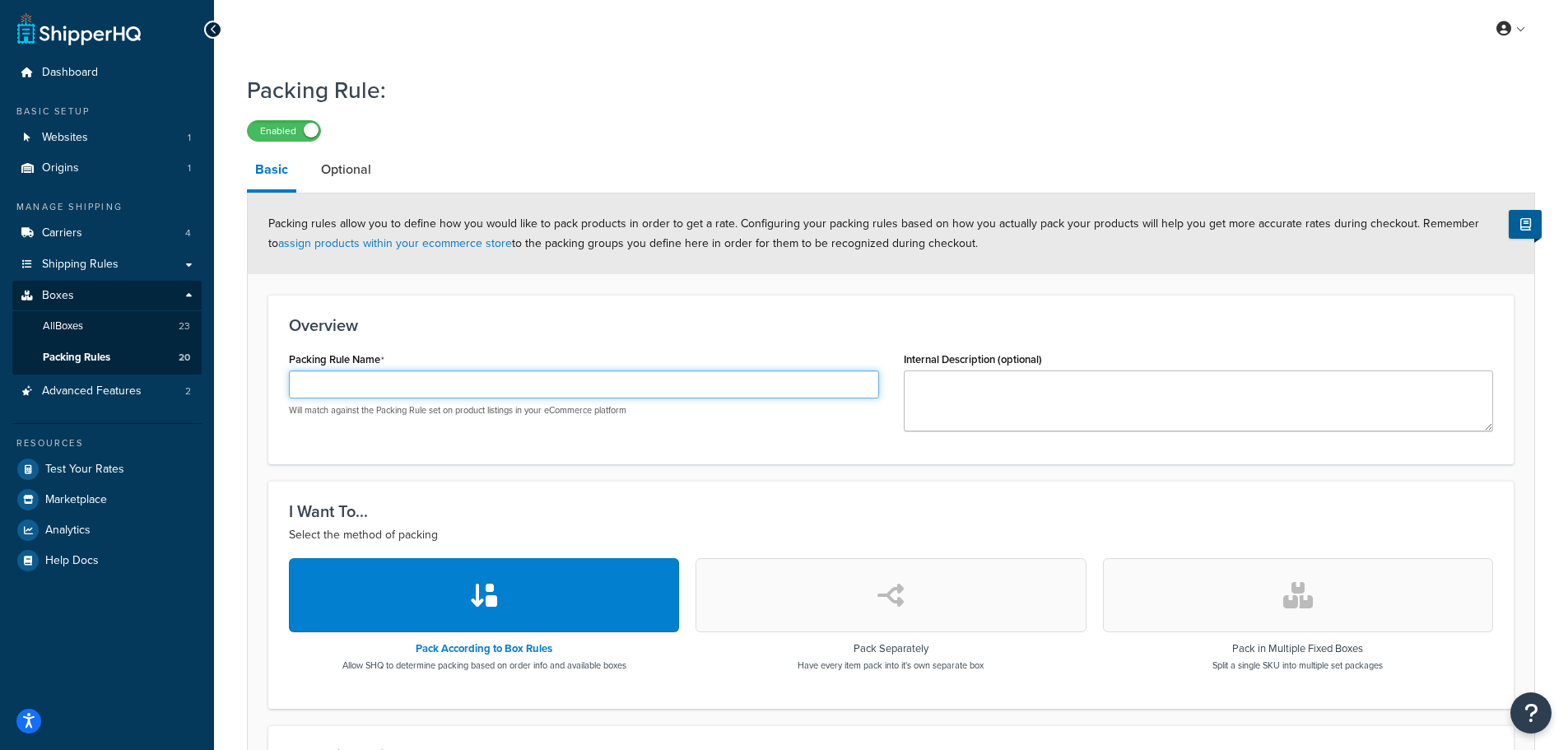
click at [372, 387] on input "Packing Rule Name" at bounding box center [584, 384] width 590 height 28
paste input "24242CARBON"
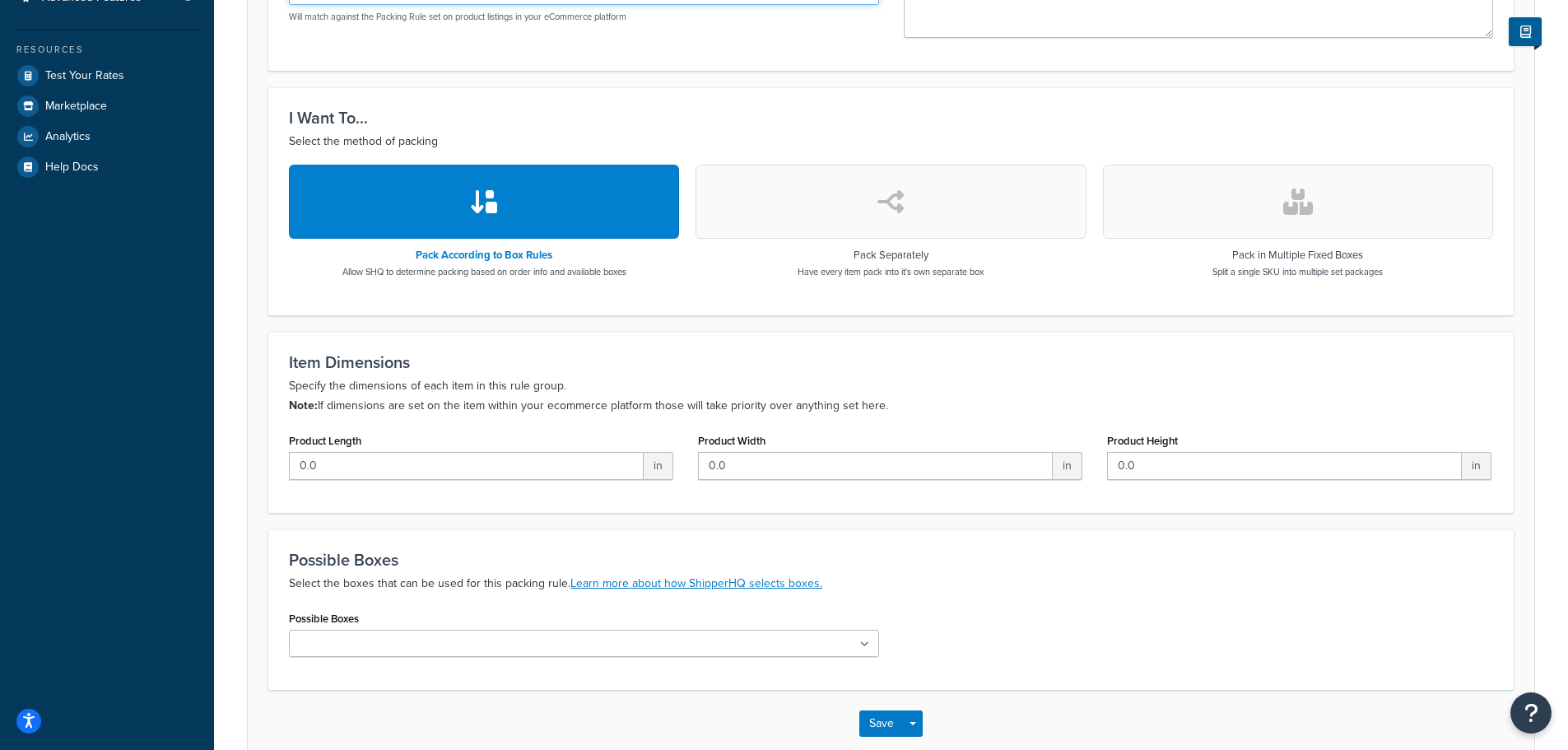
scroll to position [412, 0]
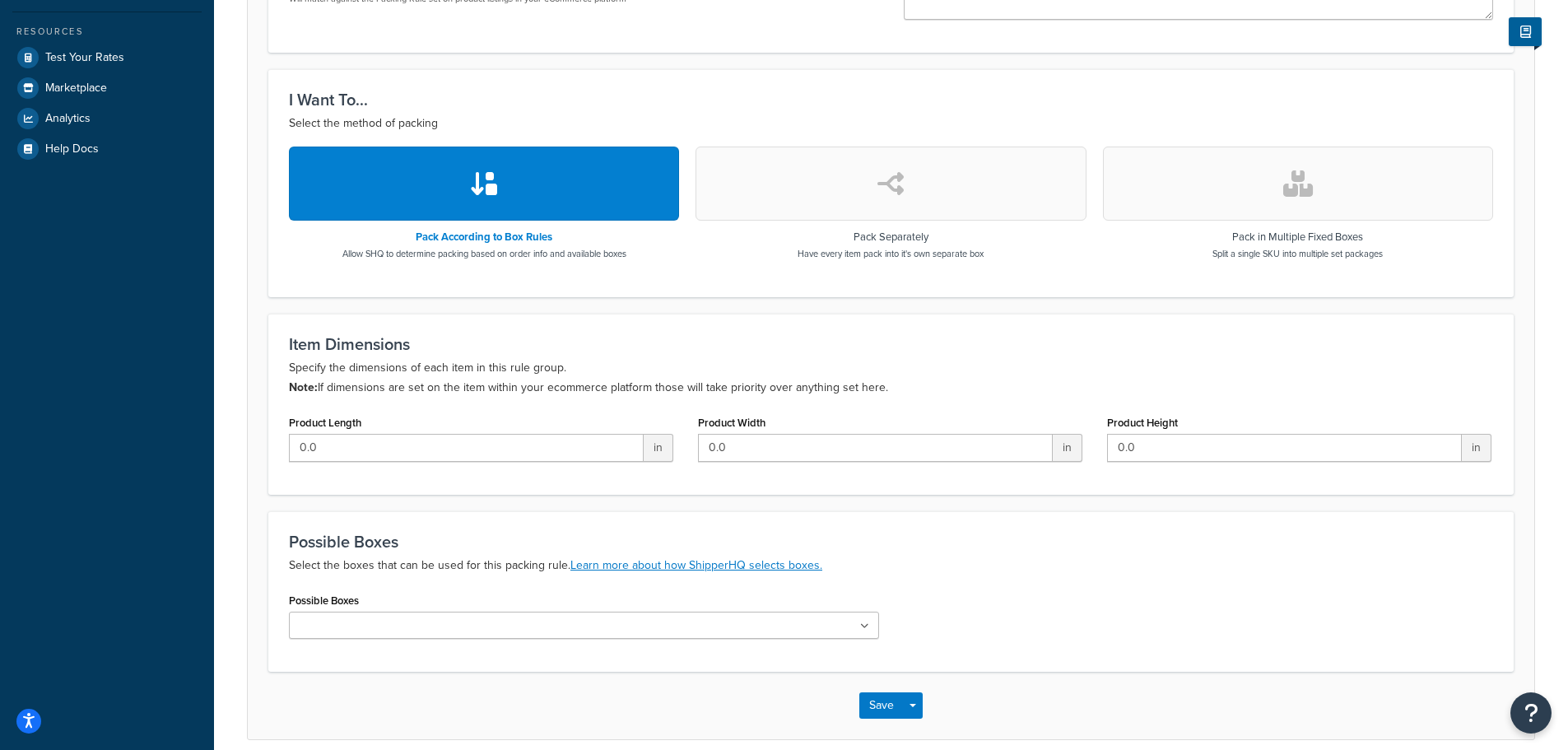
type input "24242CARBON"
click at [827, 166] on button "button" at bounding box center [890, 184] width 390 height 74
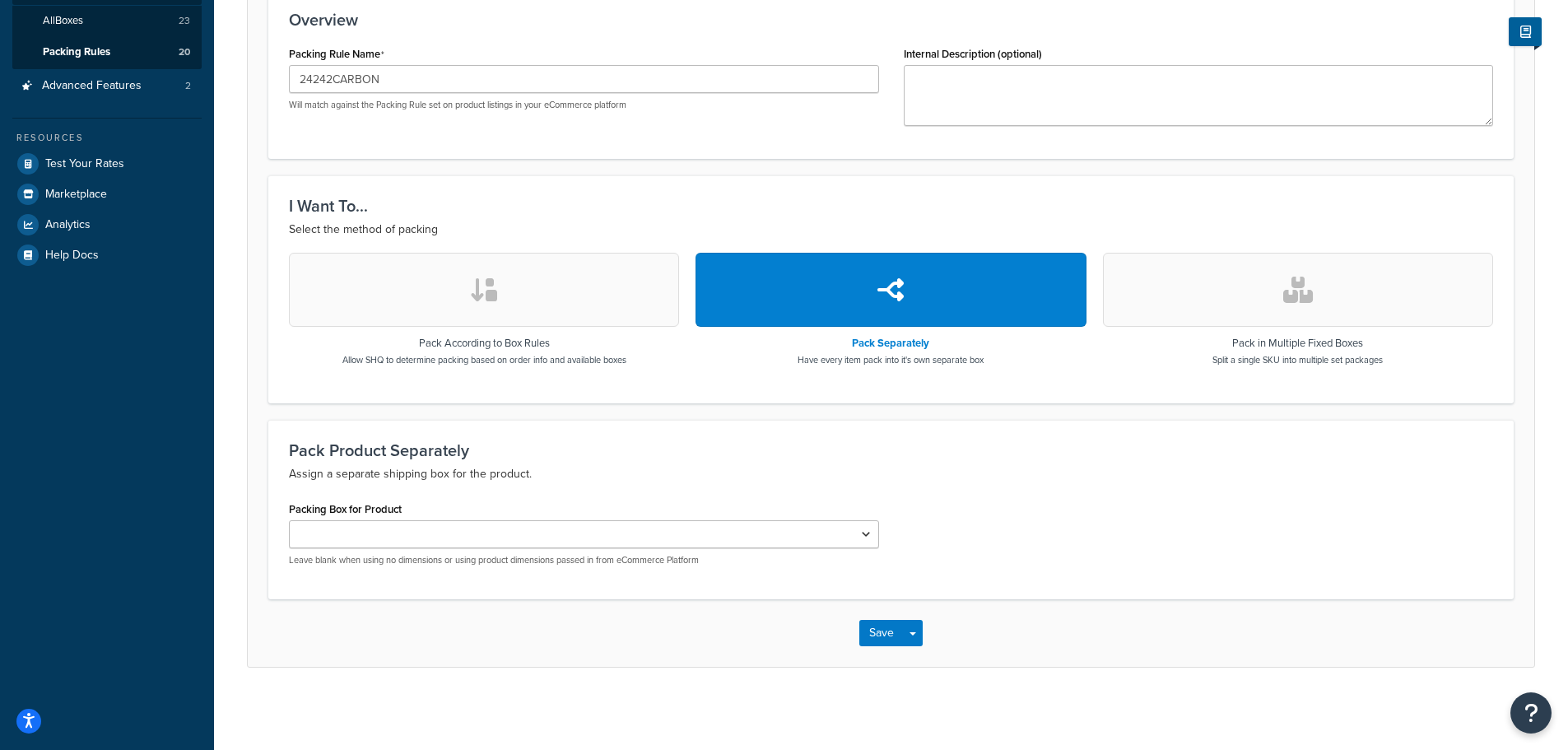
scroll to position [307, 0]
click at [547, 532] on select "24x23x24 Pleated Filters 24x23x24 Carbon Filter 24x24x15 Poly Pad Filters Stick…" at bounding box center [584, 534] width 590 height 28
select select "743189"
click at [289, 520] on select "24x23x24 Pleated Filters 24x23x24 Carbon Filter 24x24x15 Poly Pad Filters Stick…" at bounding box center [584, 534] width 590 height 28
click at [893, 643] on button "Save" at bounding box center [881, 633] width 44 height 26
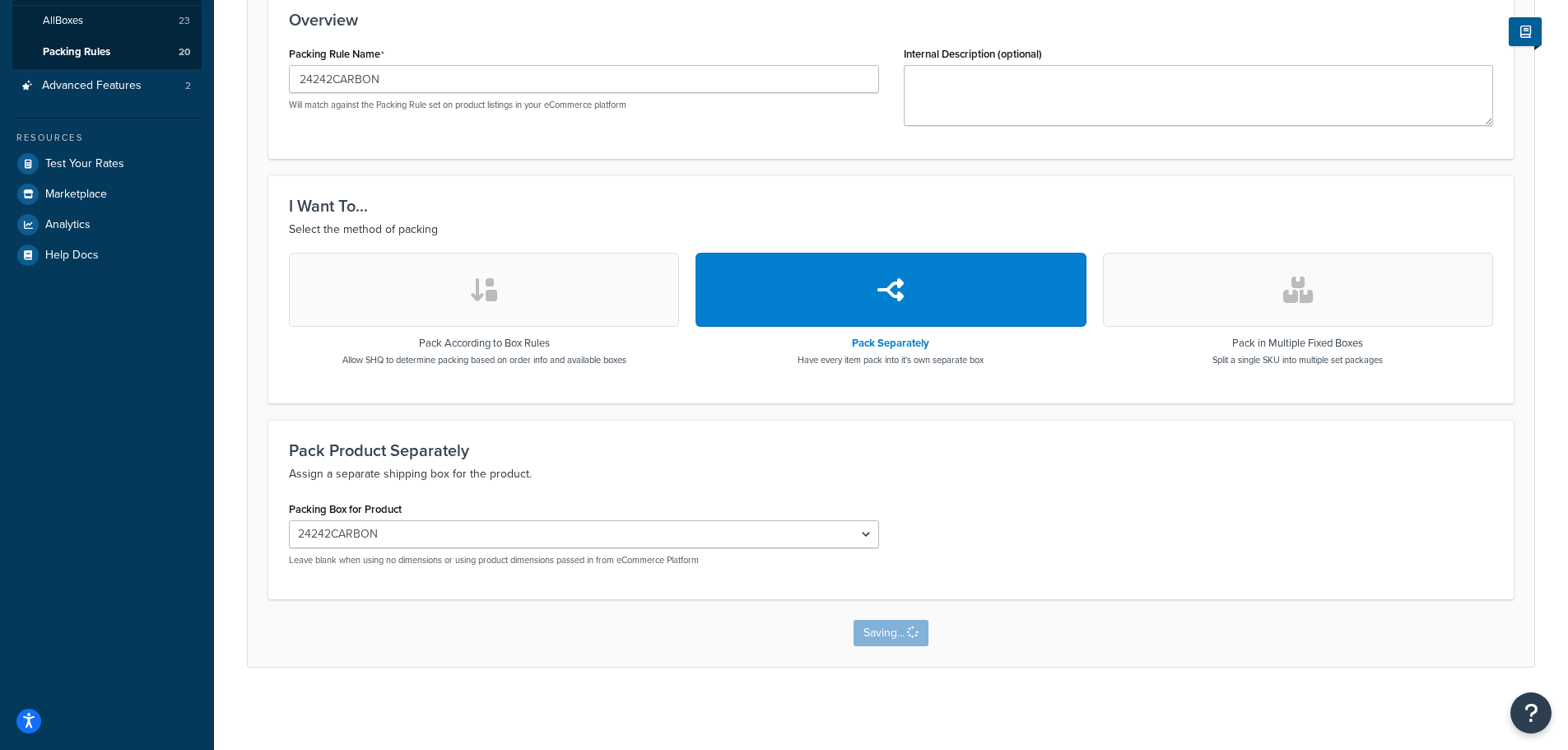
scroll to position [0, 0]
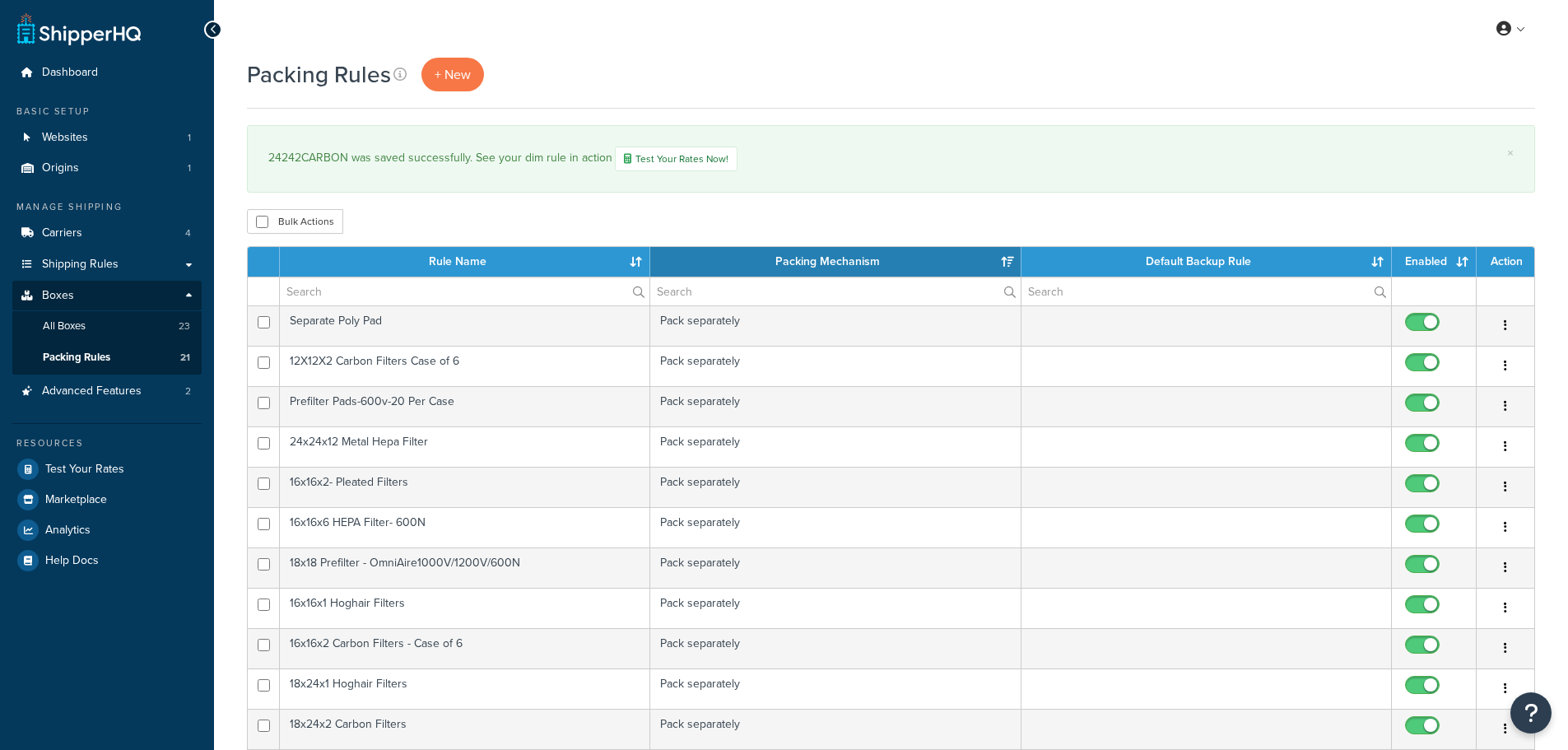
select select "15"
drag, startPoint x: 348, startPoint y: 163, endPoint x: 270, endPoint y: 160, distance: 78.1
click at [270, 160] on div "24242CARBON was saved successfully. See your dim rule in action Test Your Rates…" at bounding box center [891, 159] width 1245 height 24
copy div "24242CARBON"
